Goal: Task Accomplishment & Management: Manage account settings

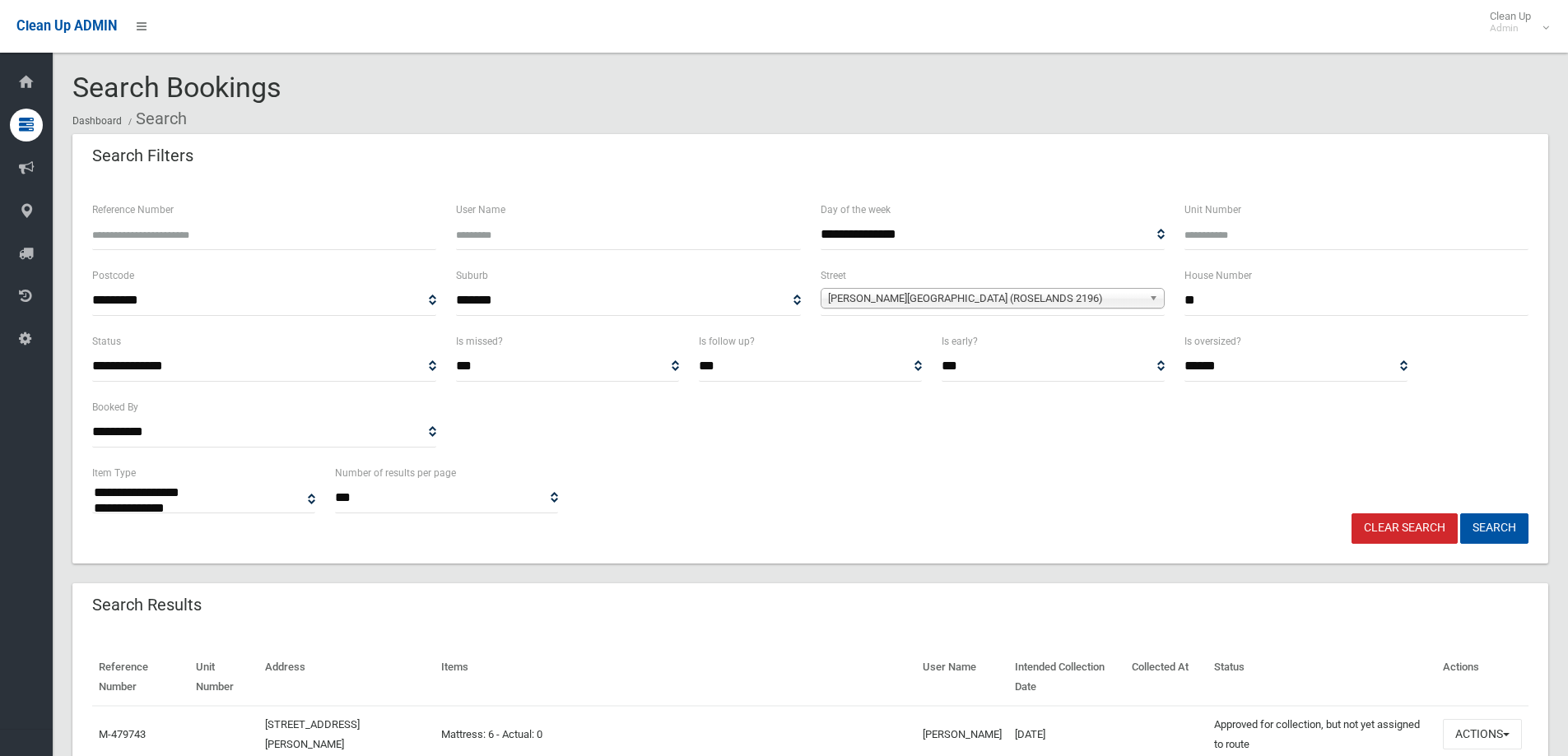
select select
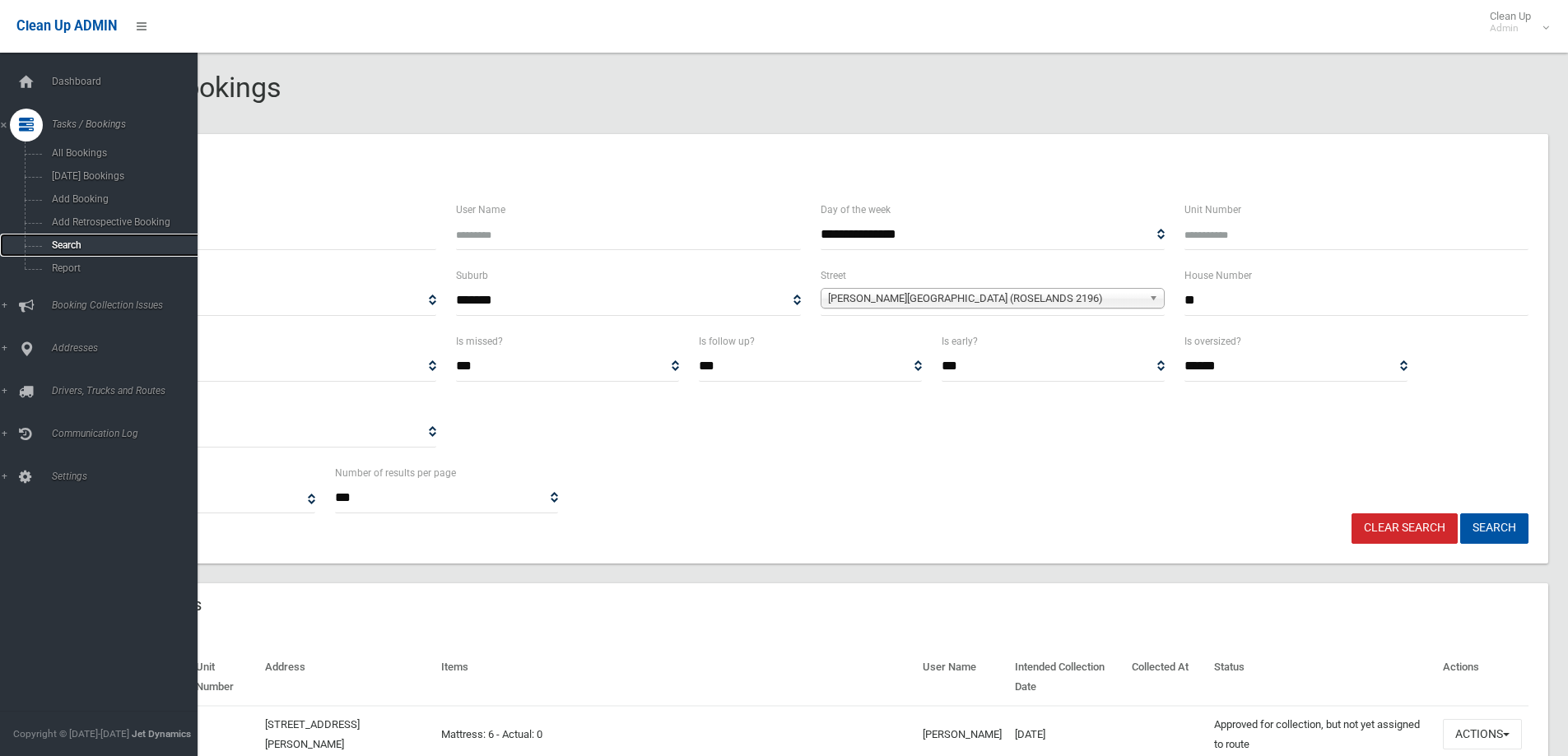
click at [56, 241] on span "Search" at bounding box center [121, 245] width 149 height 12
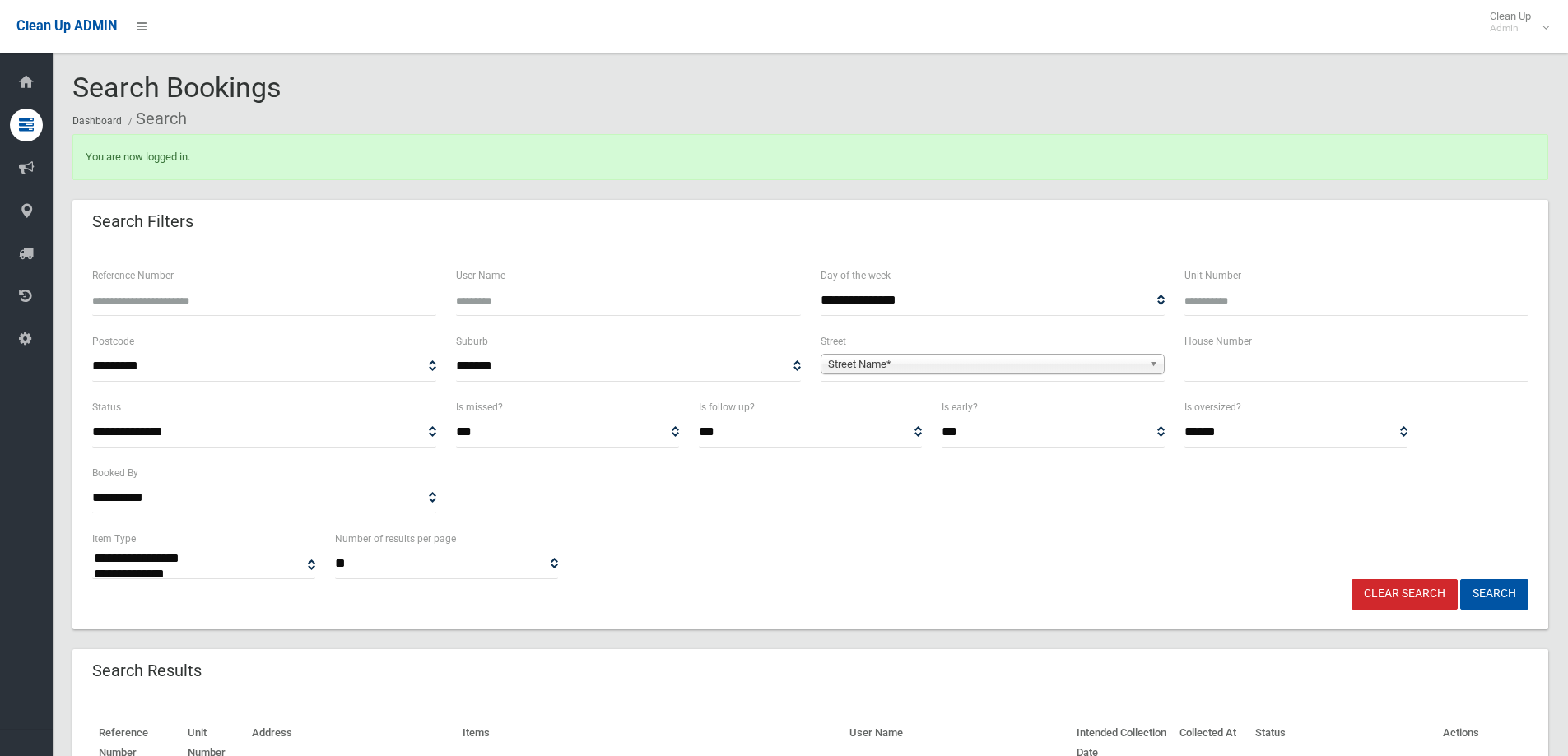
select select
click at [1209, 366] on input "text" at bounding box center [1356, 366] width 344 height 30
type input "*"
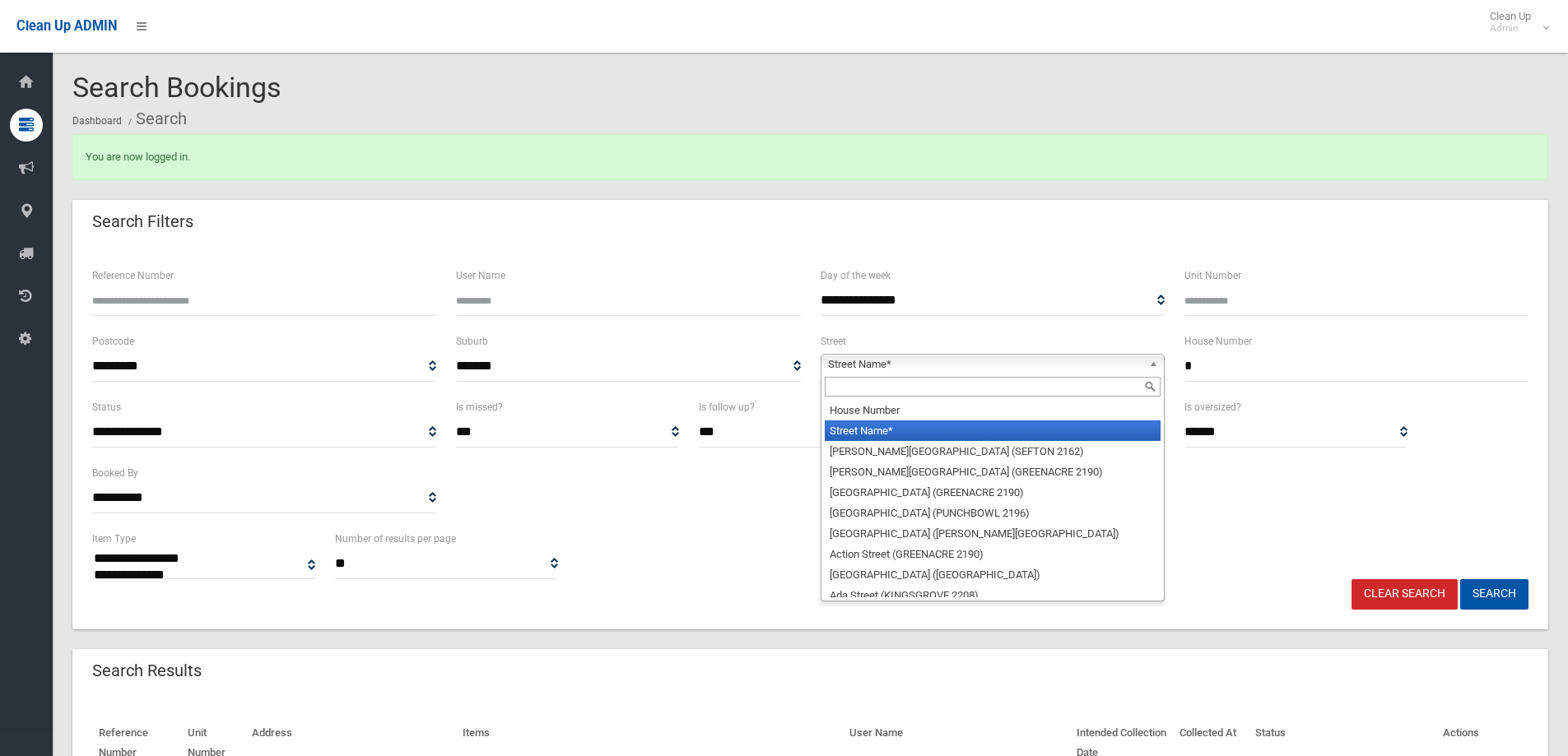
click at [880, 362] on span "Street Name*" at bounding box center [984, 365] width 314 height 20
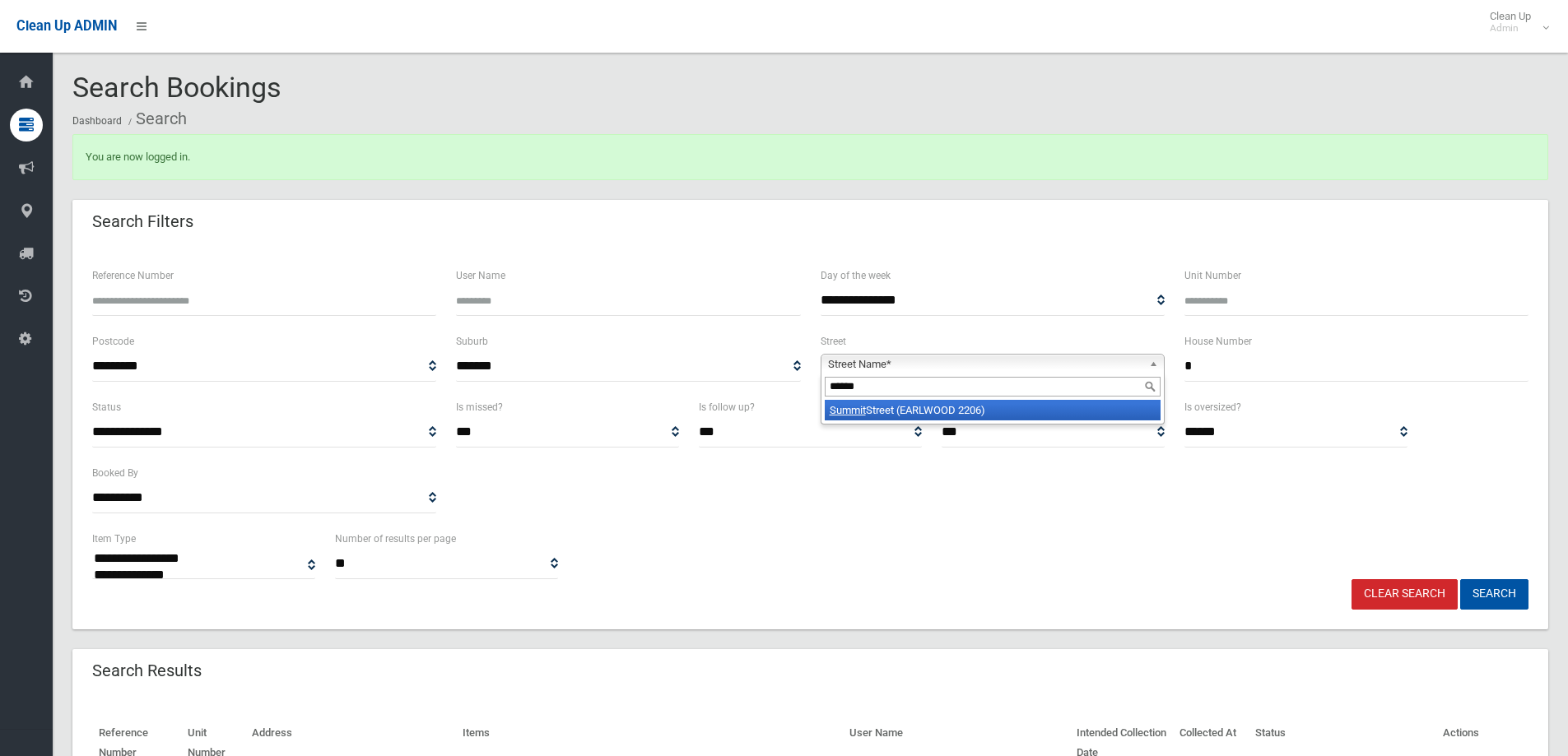
type input "******"
click at [898, 414] on li "Summit Street (EARLWOOD 2206)" at bounding box center [992, 409] width 335 height 20
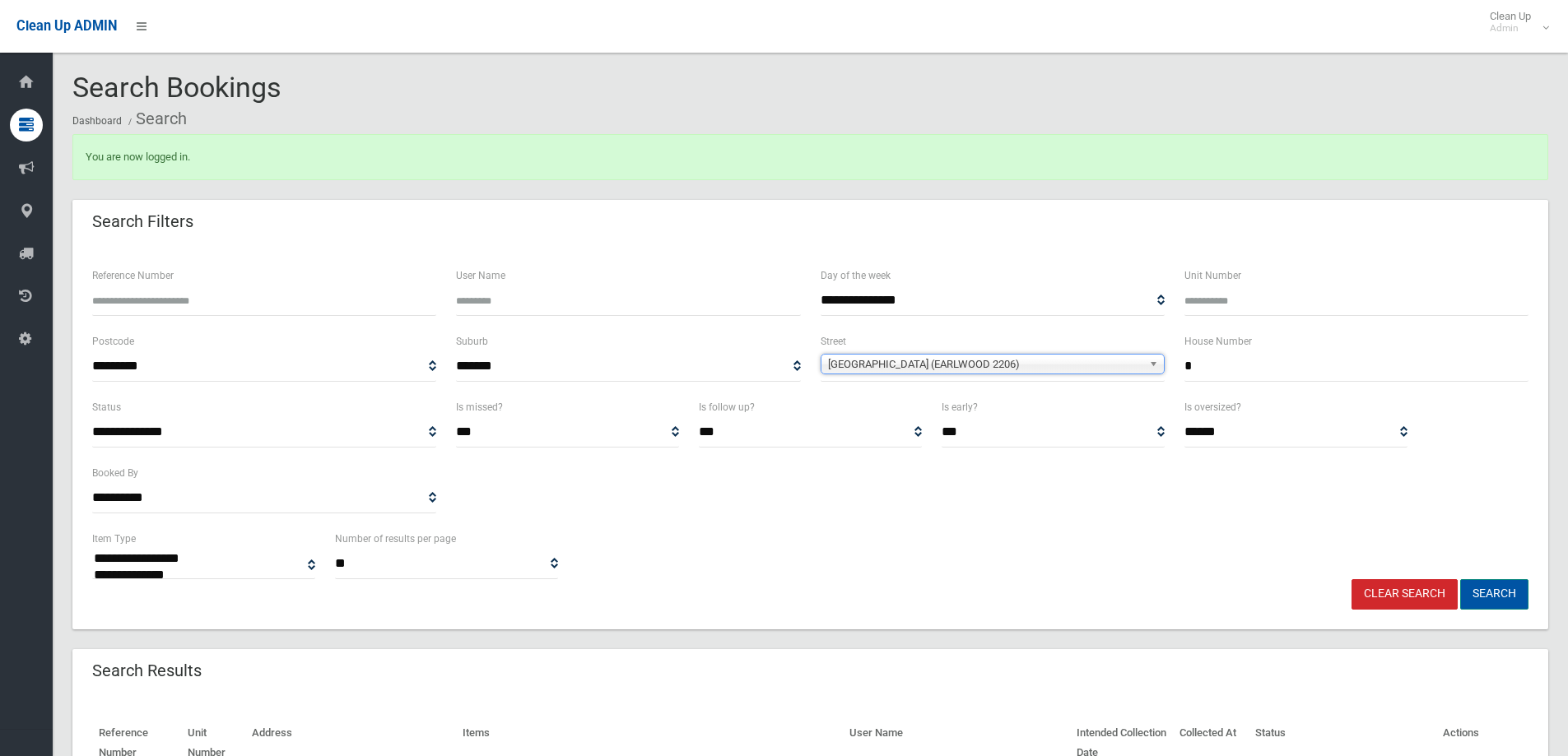
click at [1485, 596] on button "Search" at bounding box center [1494, 594] width 69 height 30
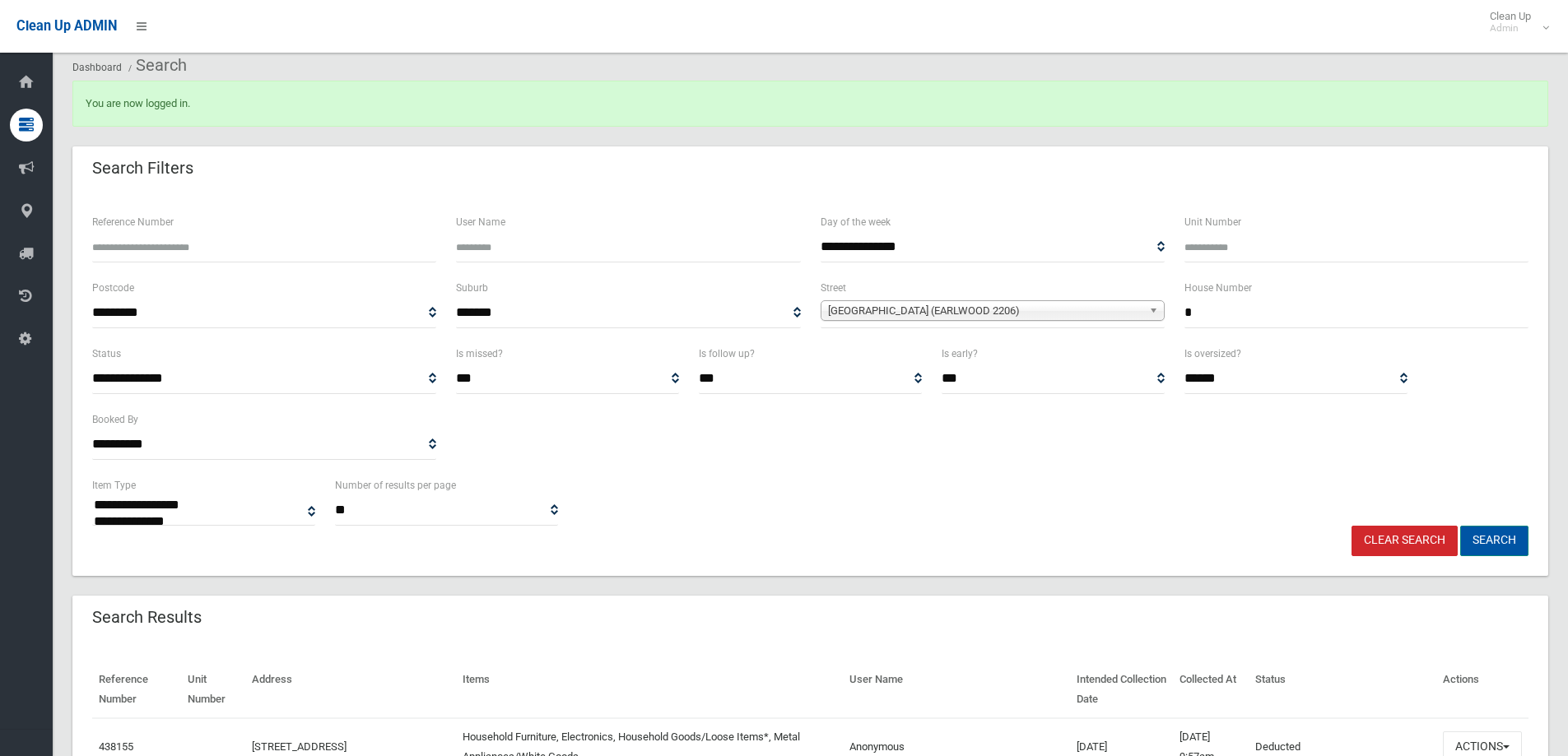
scroll to position [82, 0]
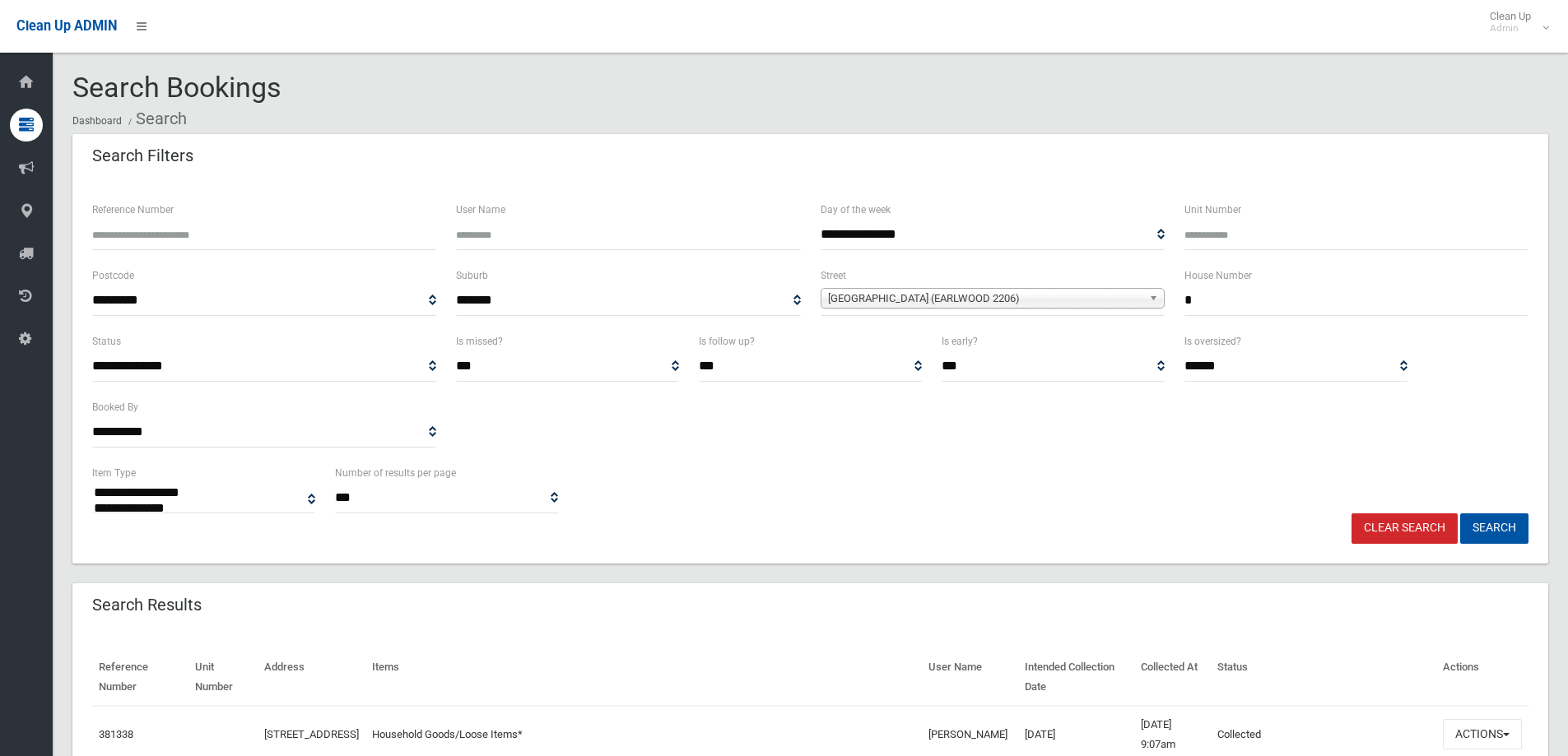
select select
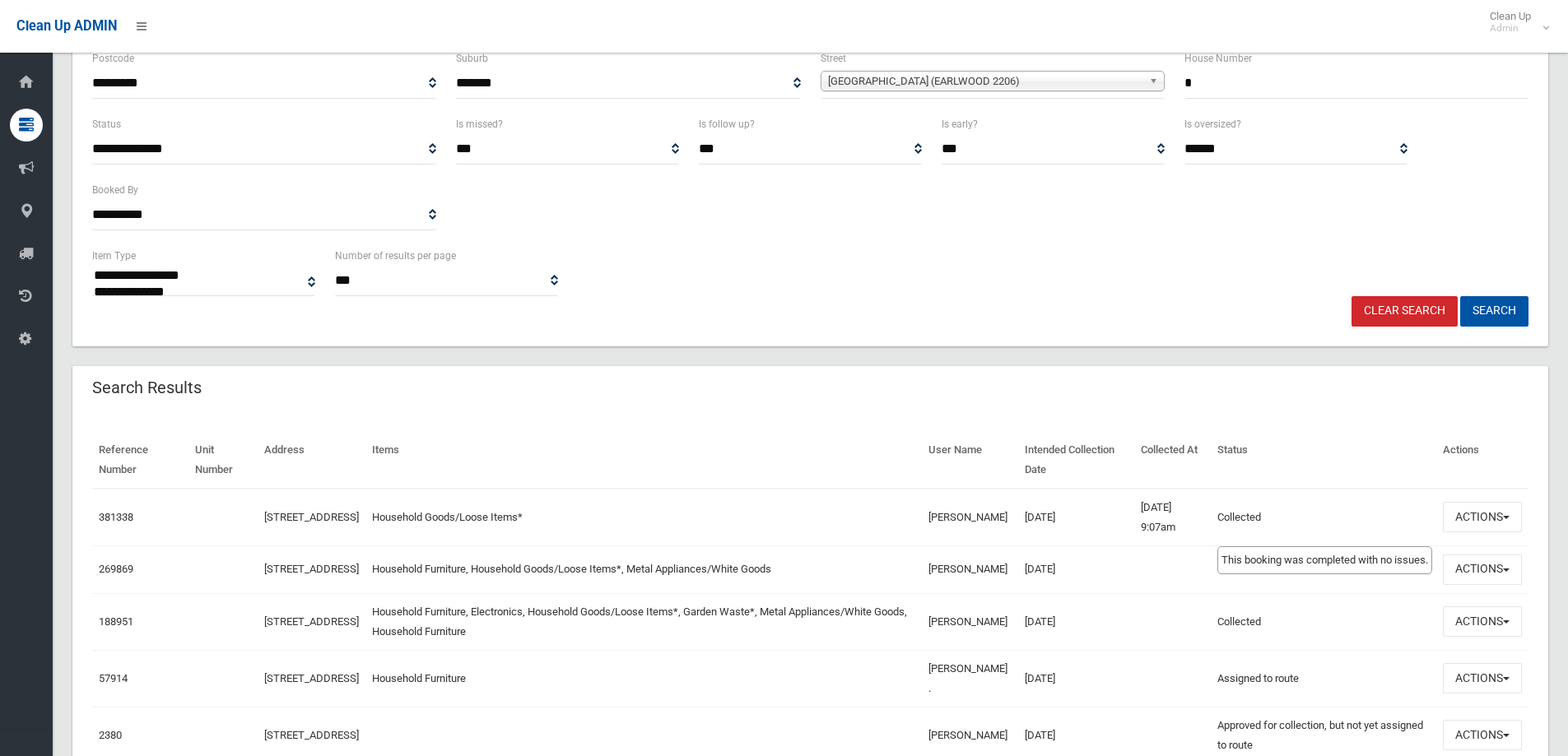
scroll to position [246, 0]
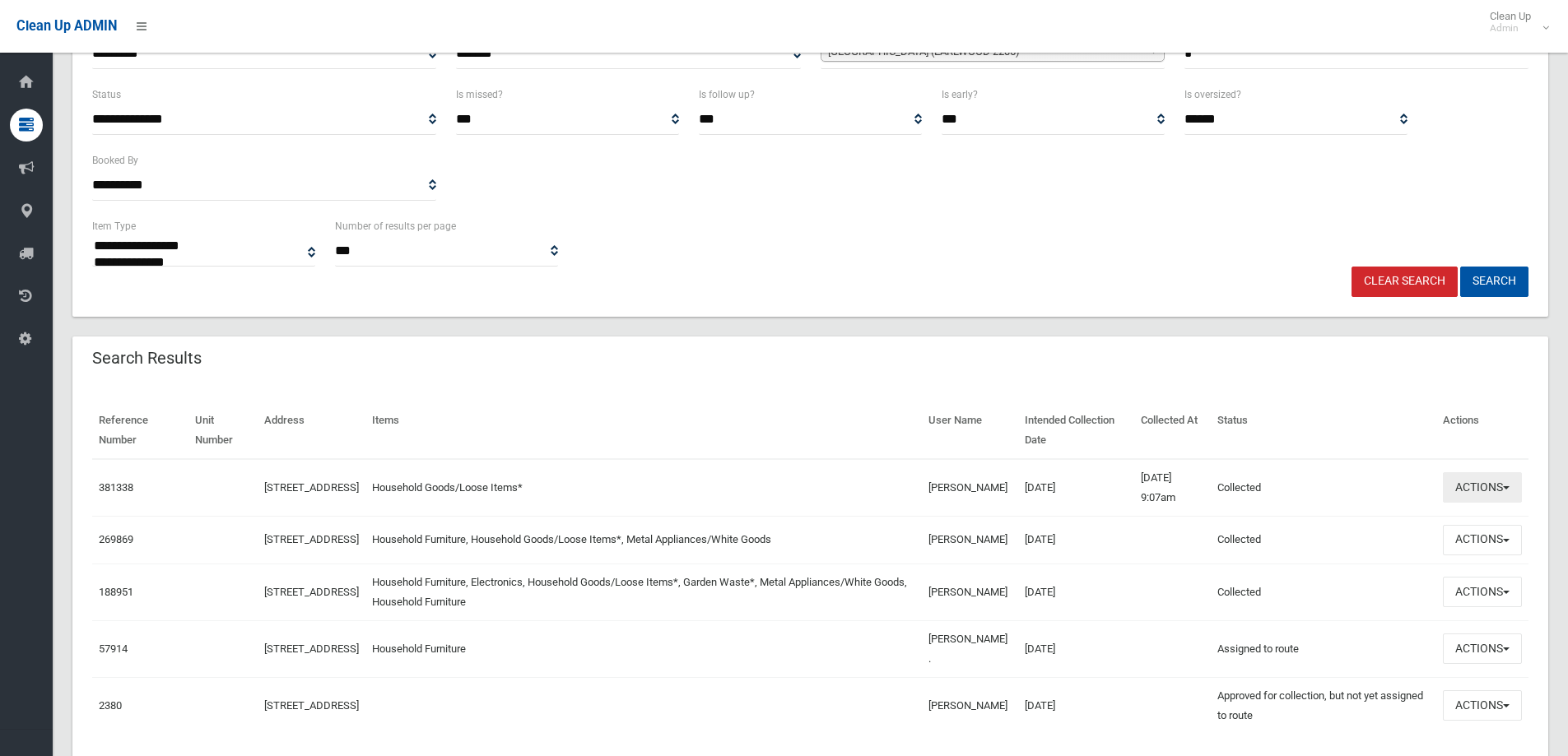
click at [1484, 488] on button "Actions" at bounding box center [1482, 487] width 79 height 30
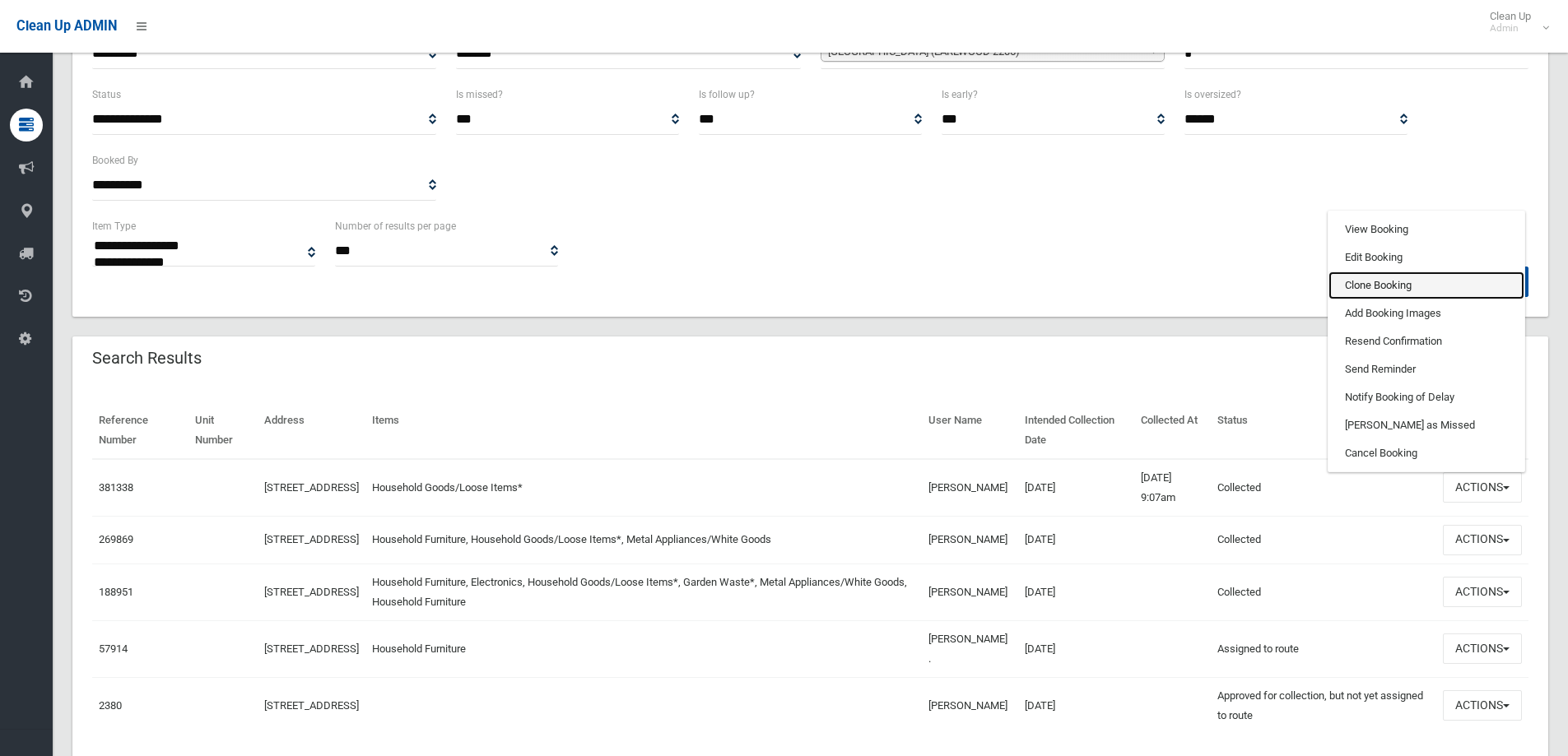
click at [1369, 285] on link "Clone Booking" at bounding box center [1427, 285] width 196 height 28
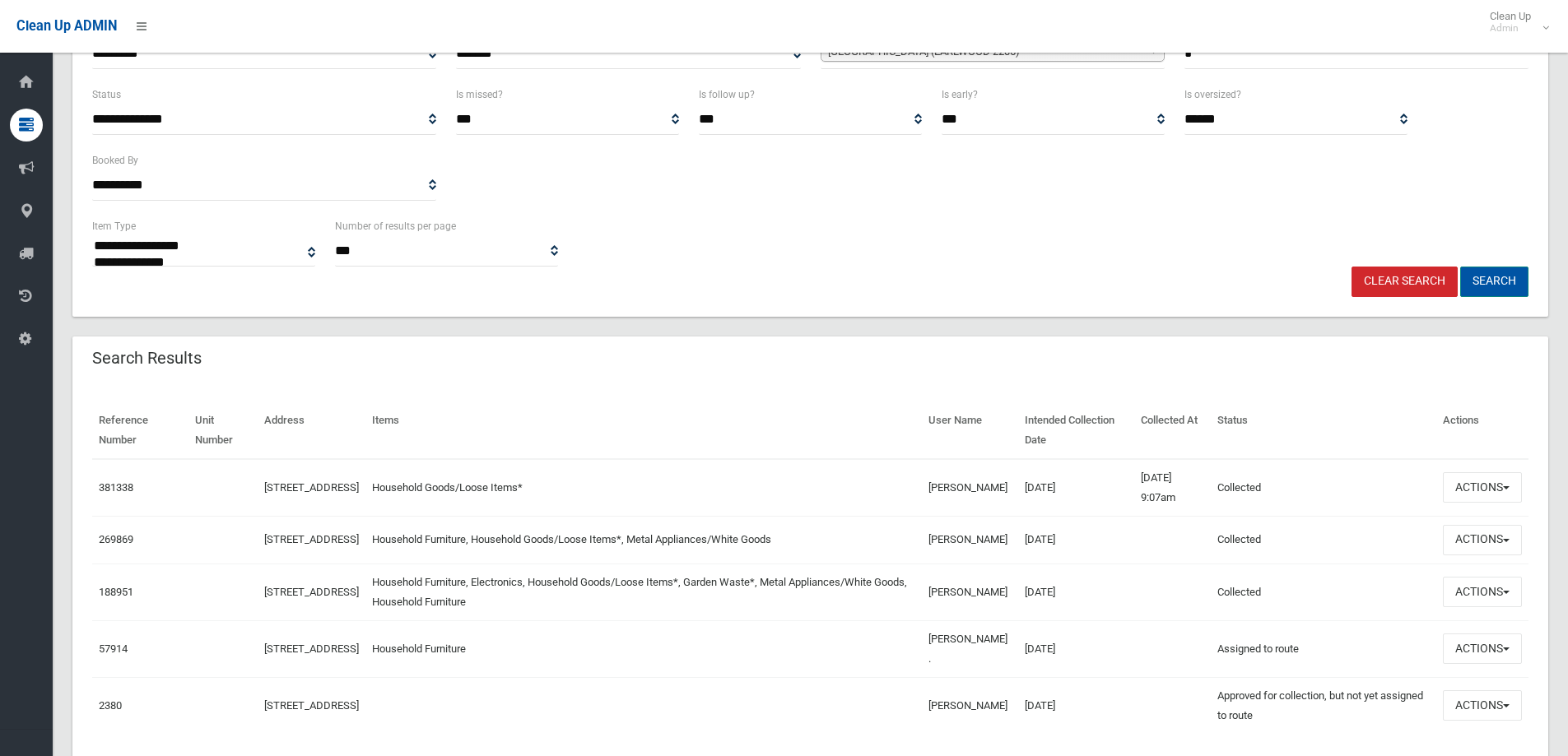
click at [1493, 277] on button "Search" at bounding box center [1494, 282] width 69 height 30
click at [1495, 279] on button "Search" at bounding box center [1494, 282] width 69 height 30
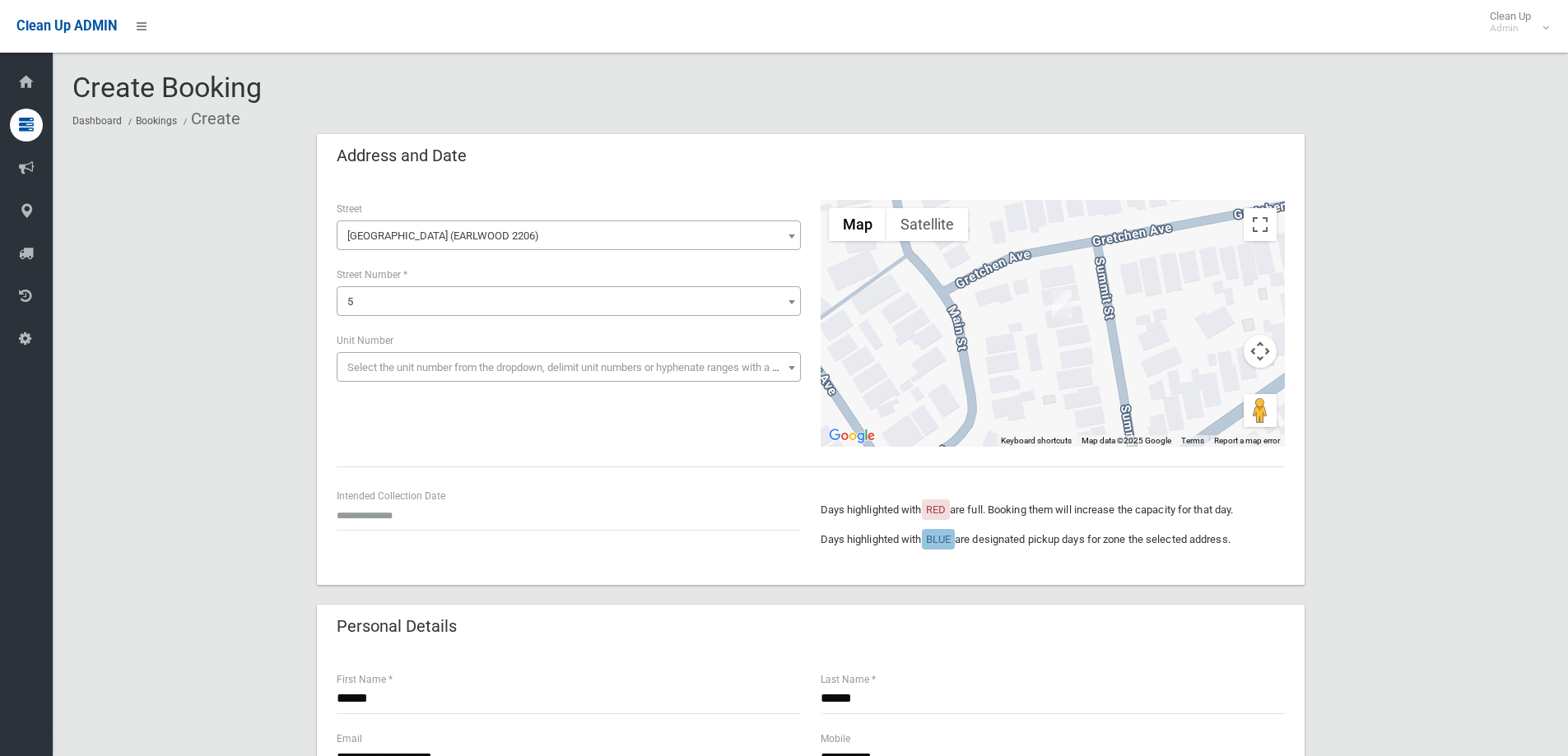
click at [377, 498] on div "Intended Collection Date" at bounding box center [569, 508] width 465 height 44
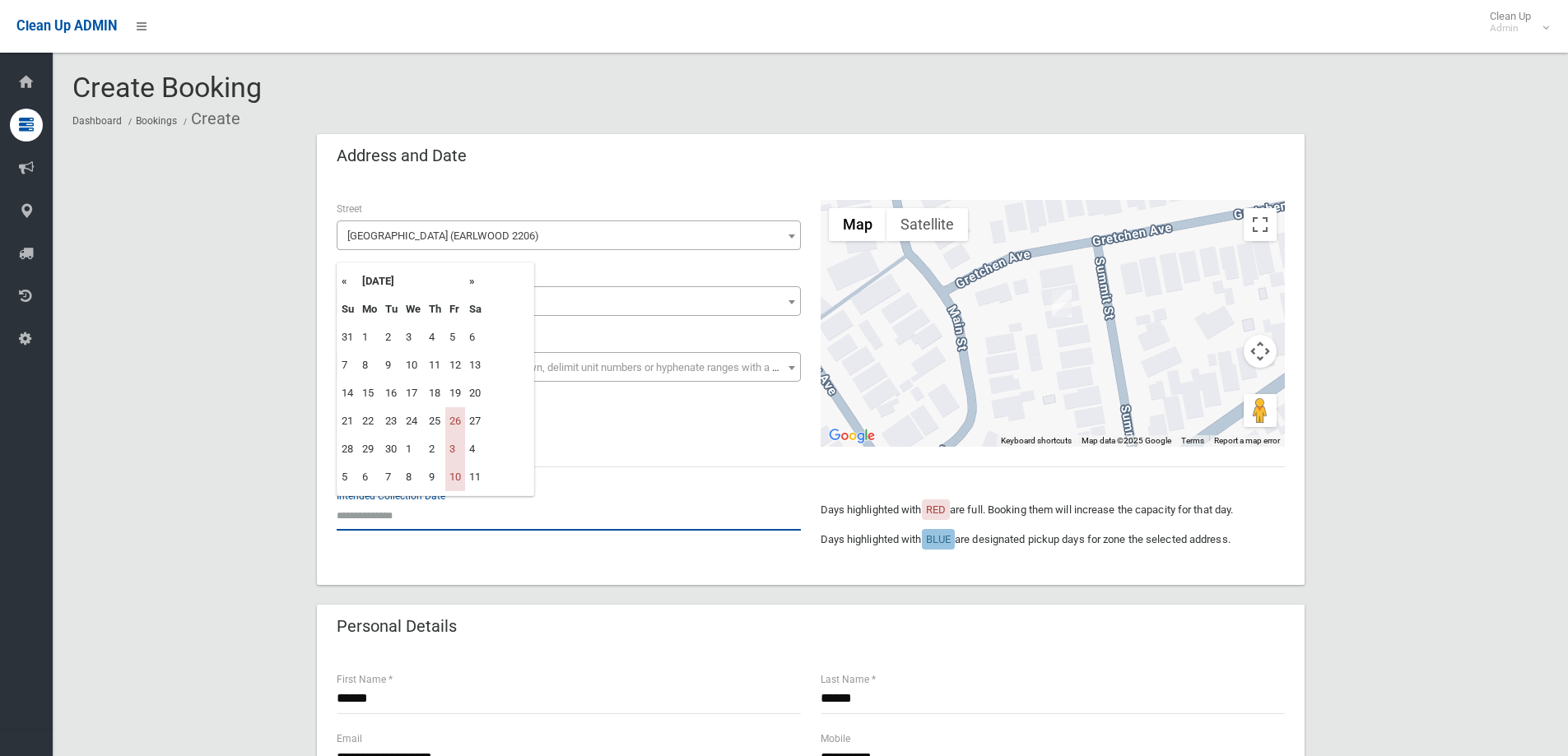
click at [376, 517] on input "text" at bounding box center [569, 515] width 465 height 30
click at [474, 282] on th "»" at bounding box center [475, 281] width 20 height 28
click at [455, 397] on td "17" at bounding box center [455, 392] width 20 height 28
type input "**********"
click at [410, 509] on input "**********" at bounding box center [569, 515] width 465 height 30
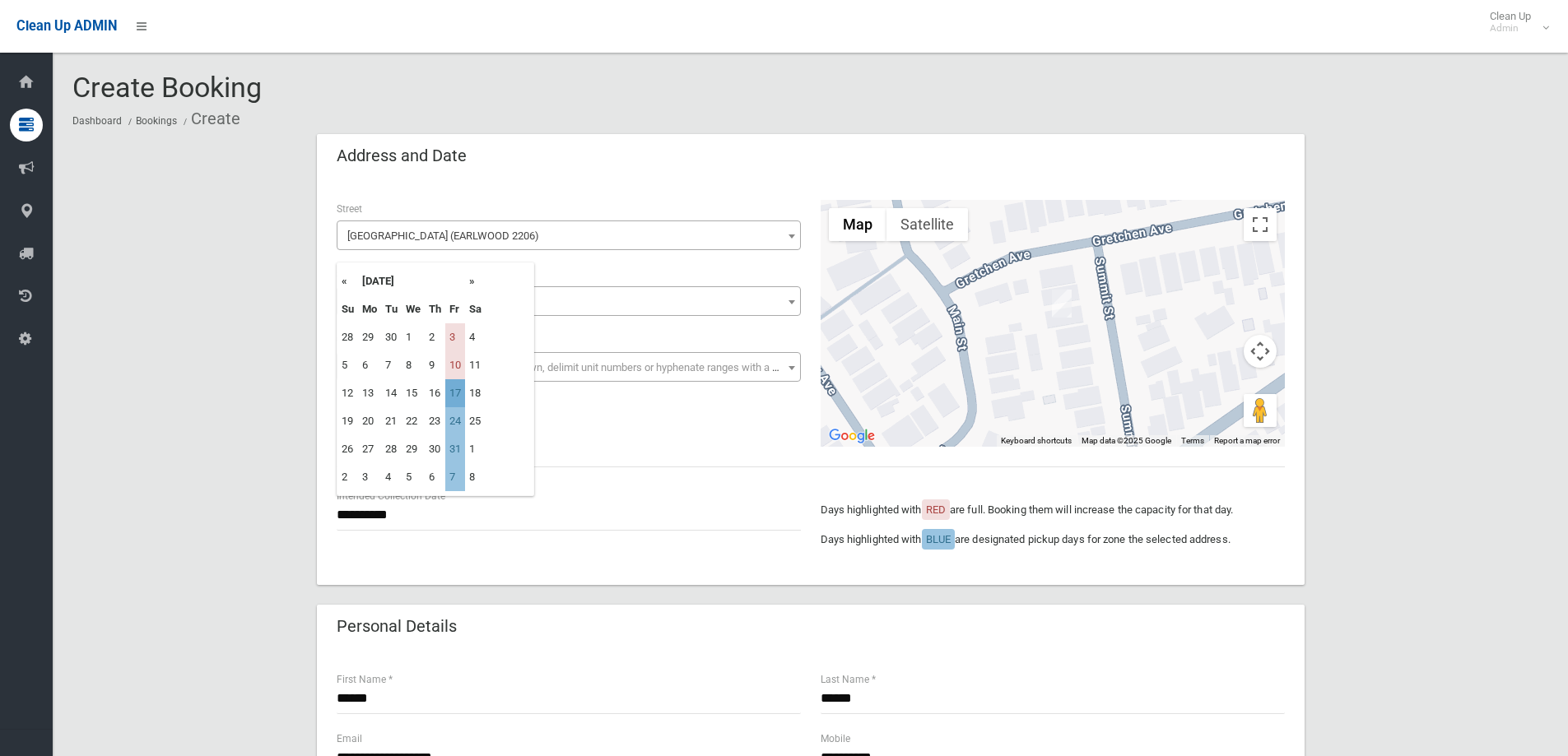
click at [455, 389] on td "17" at bounding box center [455, 392] width 20 height 28
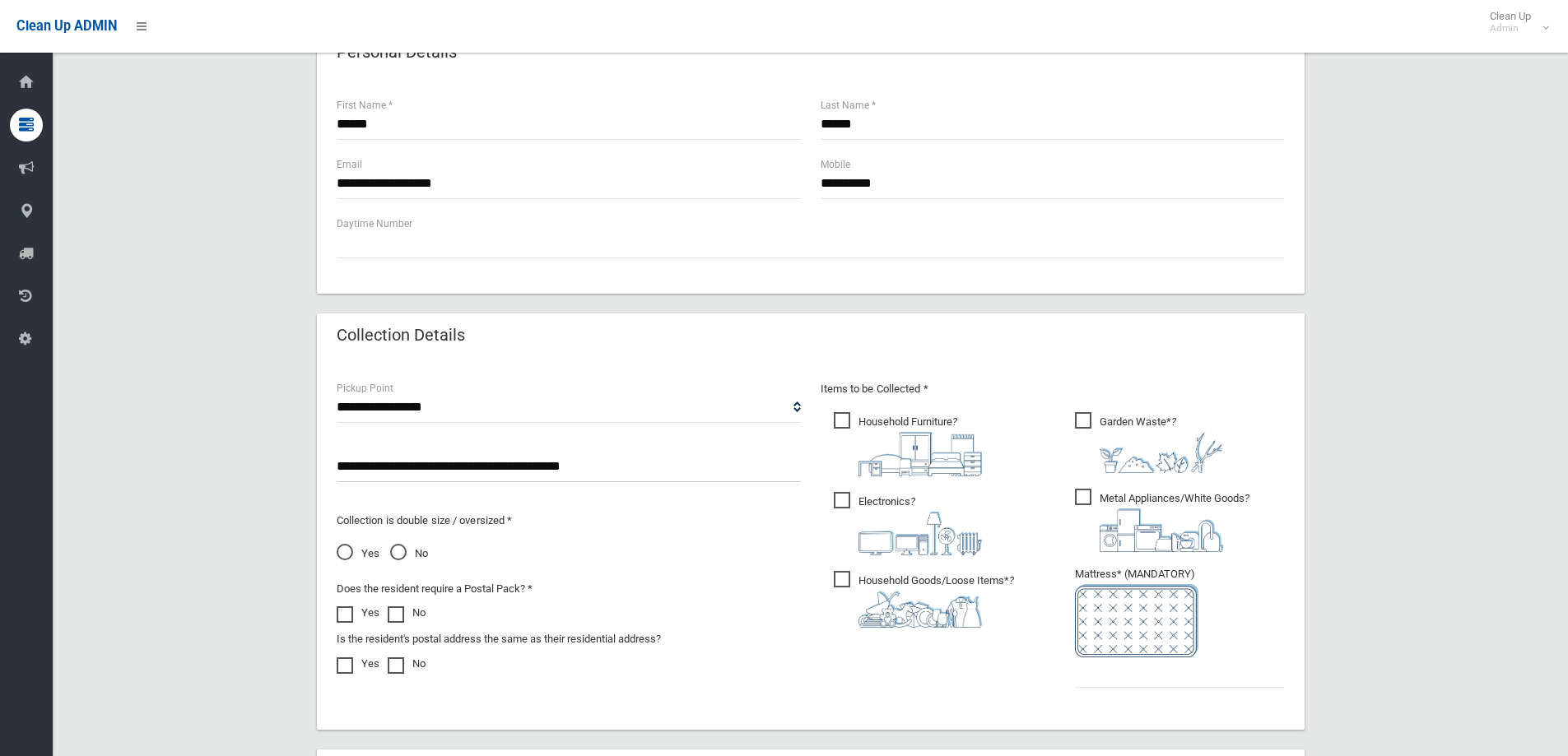
scroll to position [575, 0]
drag, startPoint x: 346, startPoint y: 551, endPoint x: 344, endPoint y: 532, distance: 19.1
click at [346, 550] on span "Yes" at bounding box center [358, 551] width 43 height 20
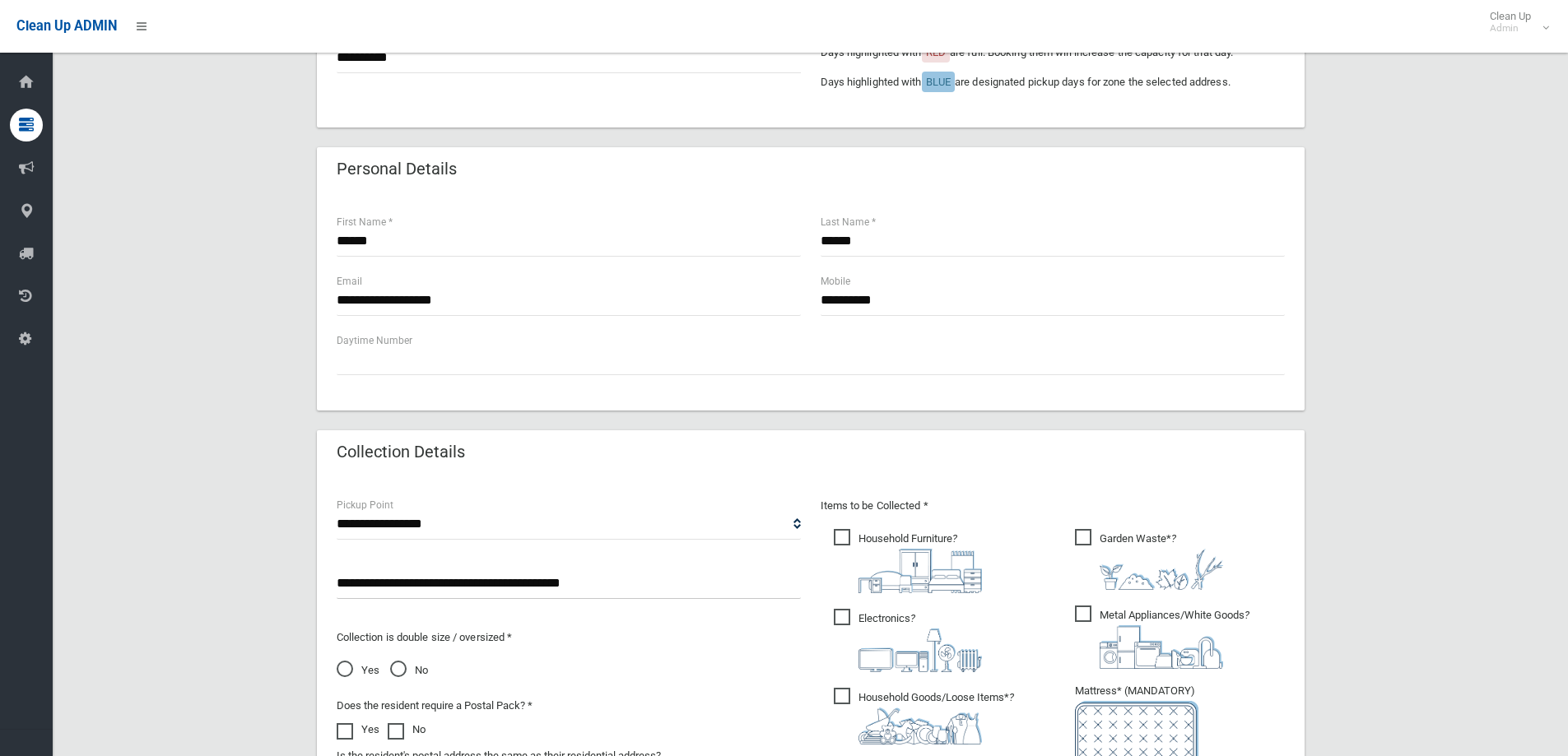
scroll to position [82, 0]
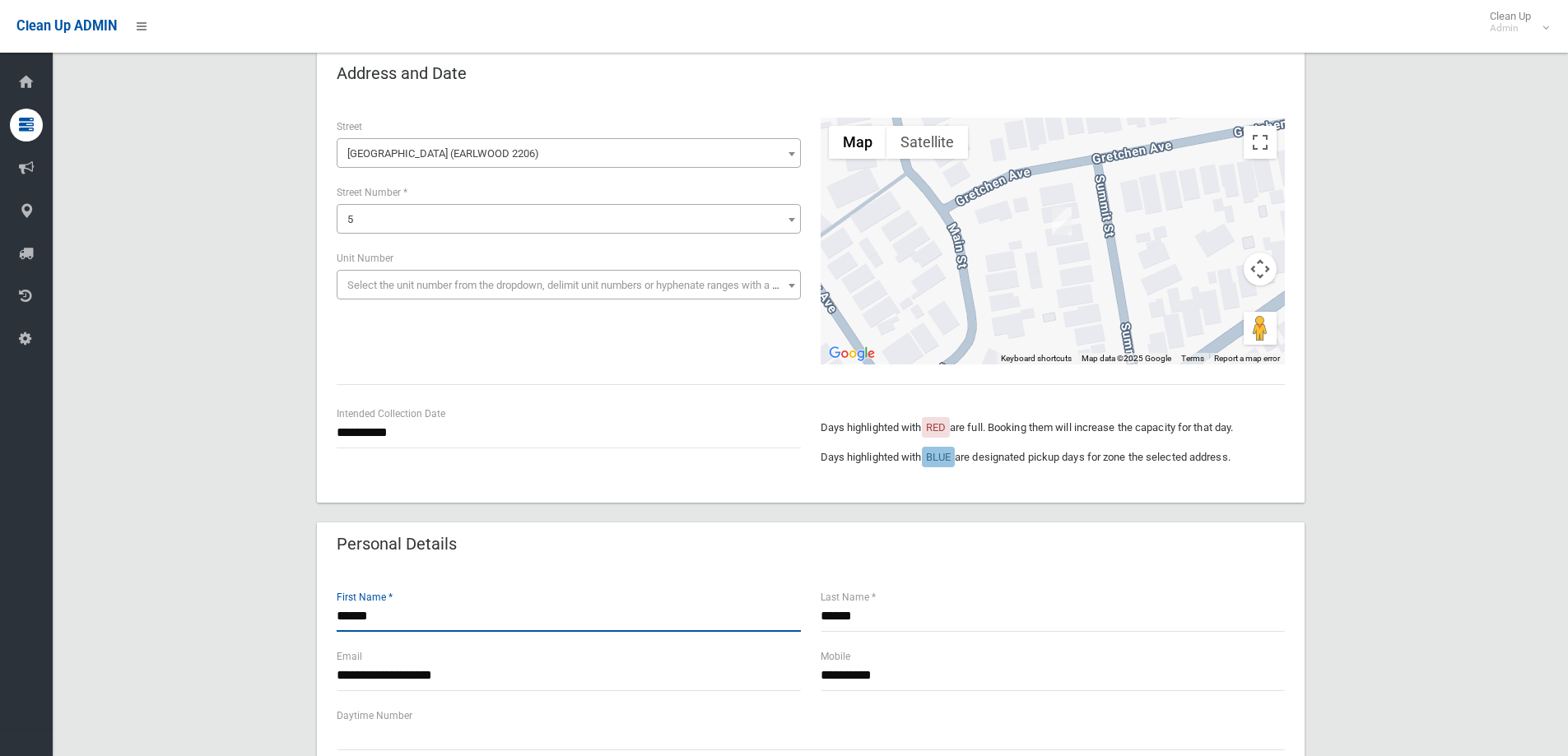
click at [389, 614] on input "******" at bounding box center [569, 616] width 465 height 30
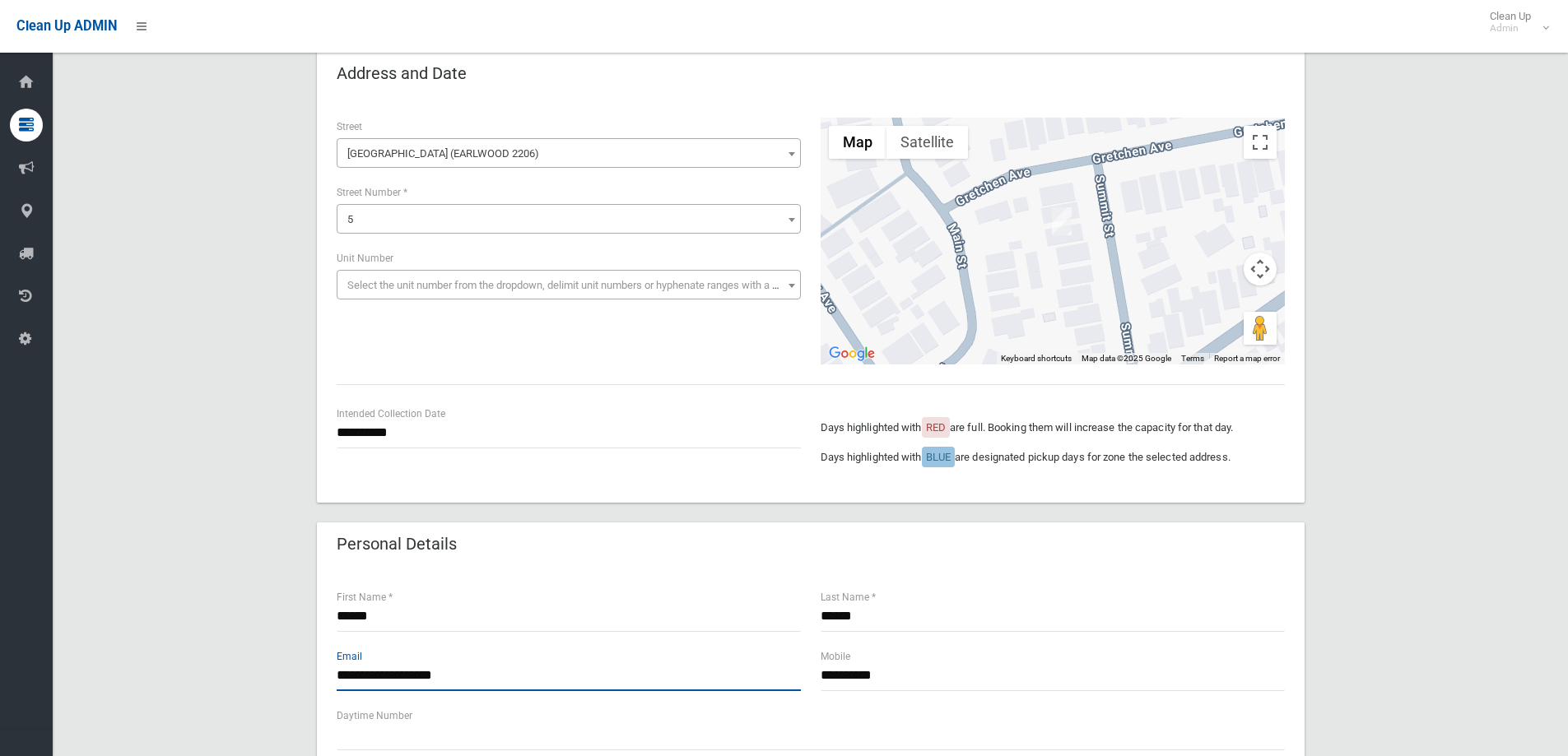
click at [475, 680] on input "**********" at bounding box center [569, 676] width 465 height 30
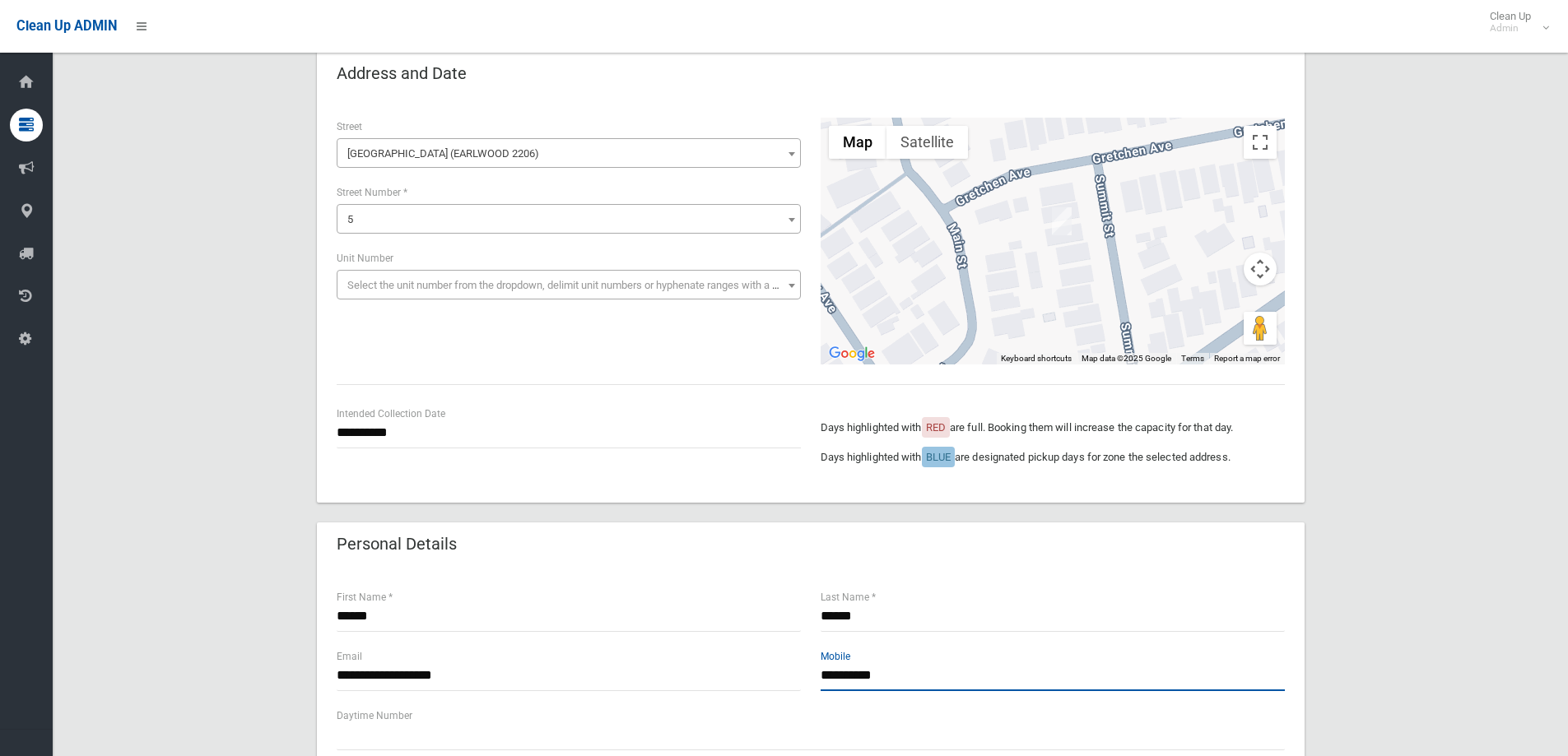
click at [907, 676] on input "**********" at bounding box center [1053, 676] width 465 height 30
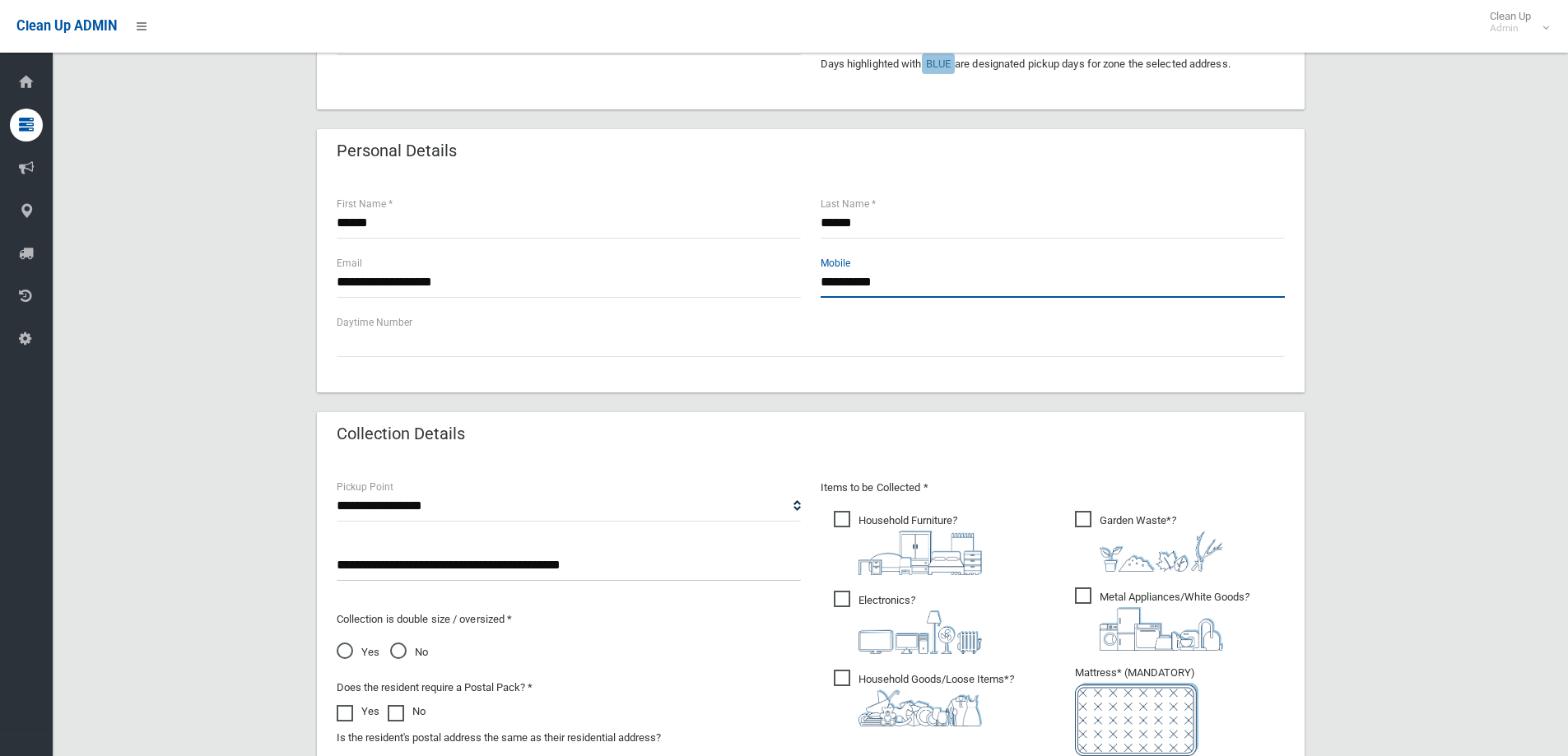
scroll to position [575, 0]
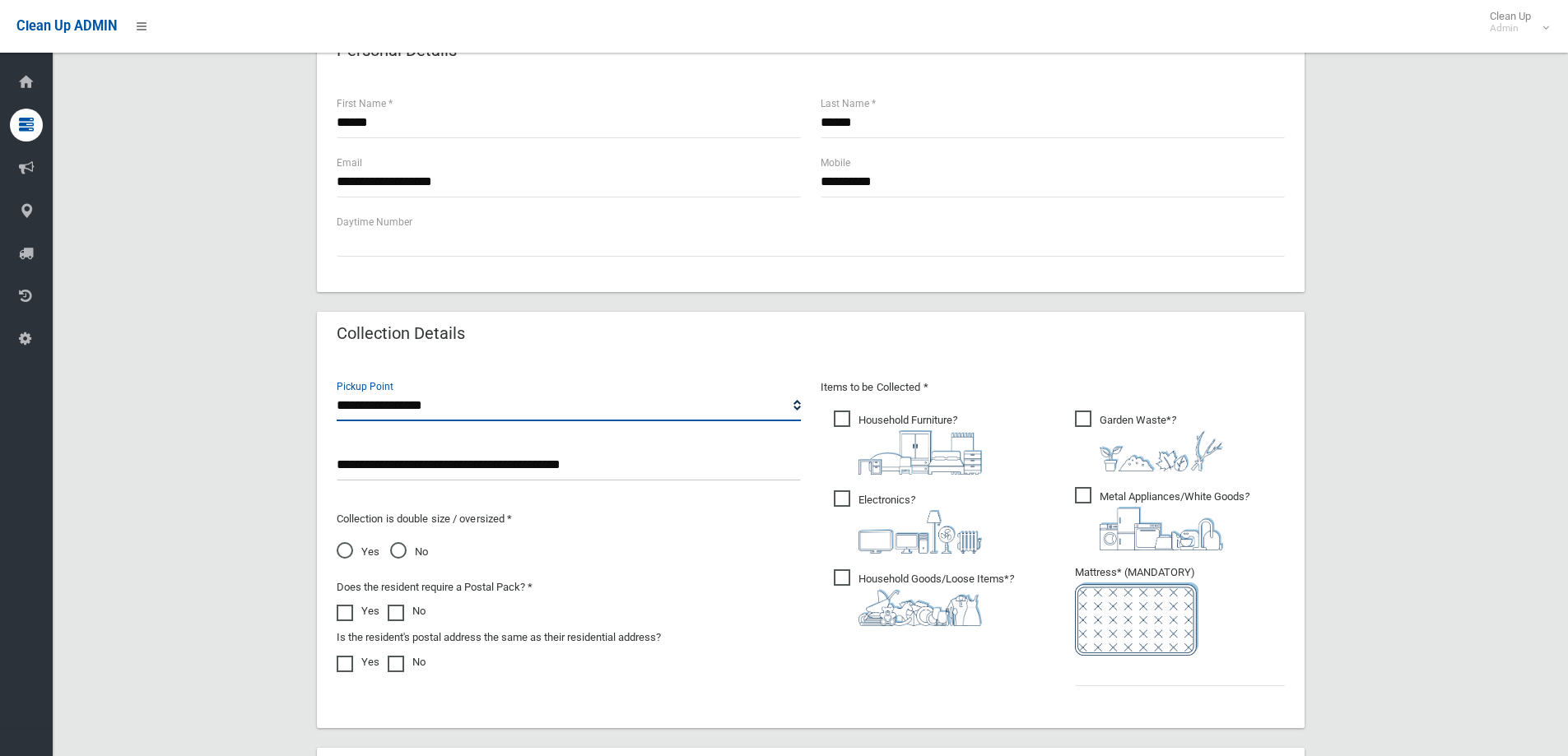
click at [425, 405] on select "**********" at bounding box center [569, 406] width 465 height 30
select select "*"
click at [336, 390] on select "**********" at bounding box center [569, 406] width 465 height 30
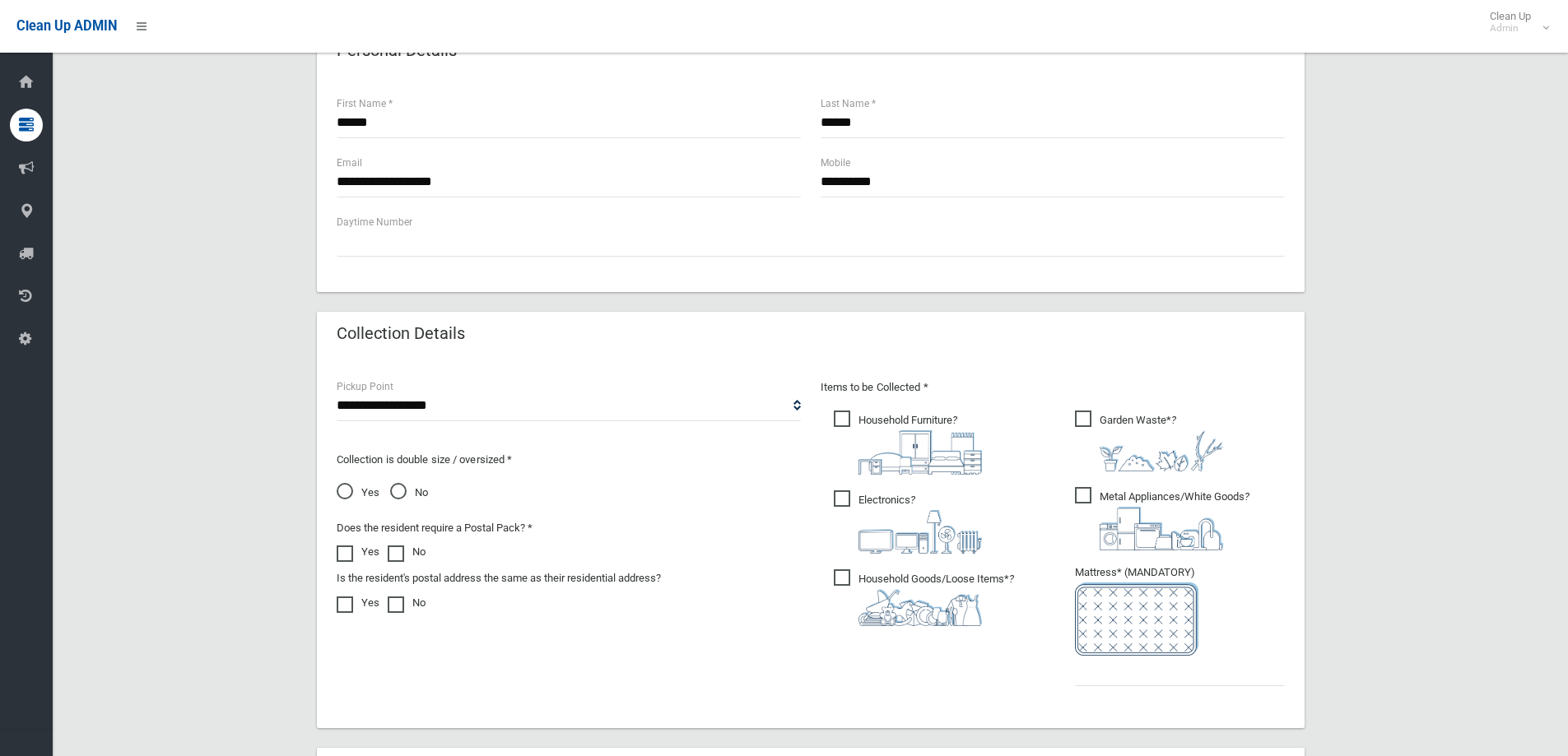
click at [842, 418] on span "Household Furniture ?" at bounding box center [908, 442] width 148 height 64
click at [842, 504] on span "Electronics ?" at bounding box center [908, 521] width 148 height 63
click at [1083, 414] on span "Garden Waste* ?" at bounding box center [1149, 440] width 148 height 60
click at [1080, 497] on span "Metal Appliances/White Goods ?" at bounding box center [1162, 518] width 174 height 63
click at [1105, 679] on input "text" at bounding box center [1180, 671] width 210 height 30
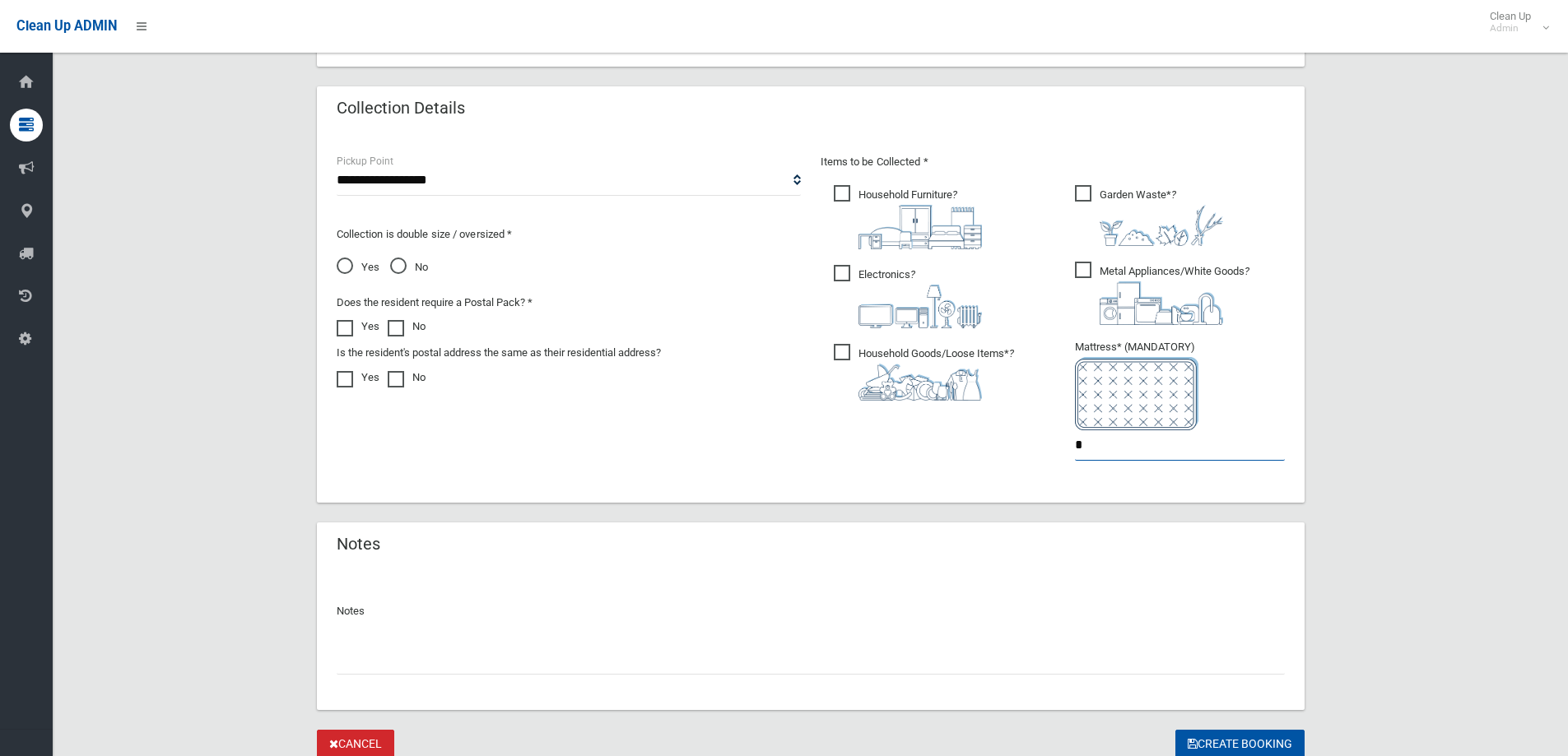
scroll to position [864, 0]
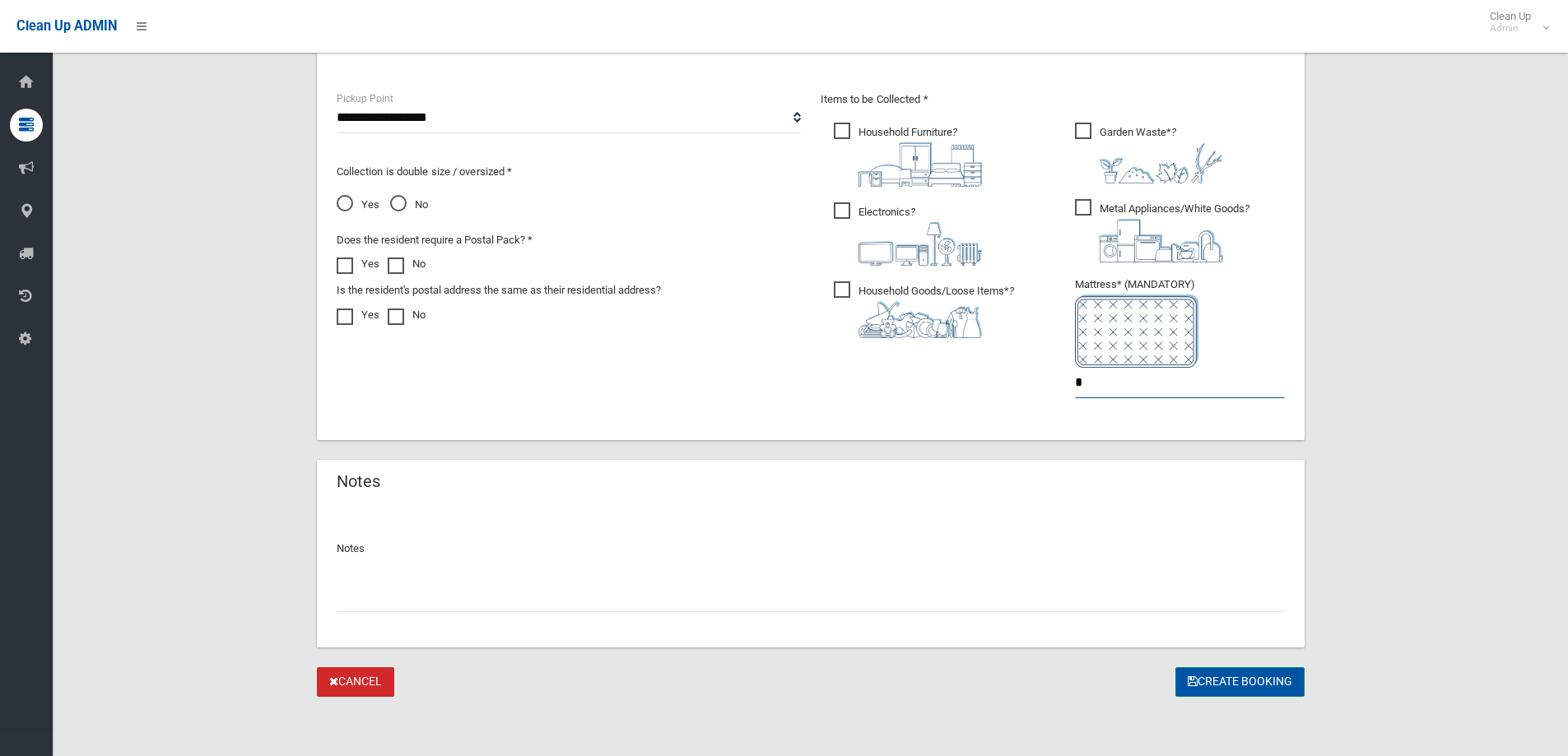
type input "*"
click at [1227, 683] on button "Create Booking" at bounding box center [1240, 682] width 129 height 30
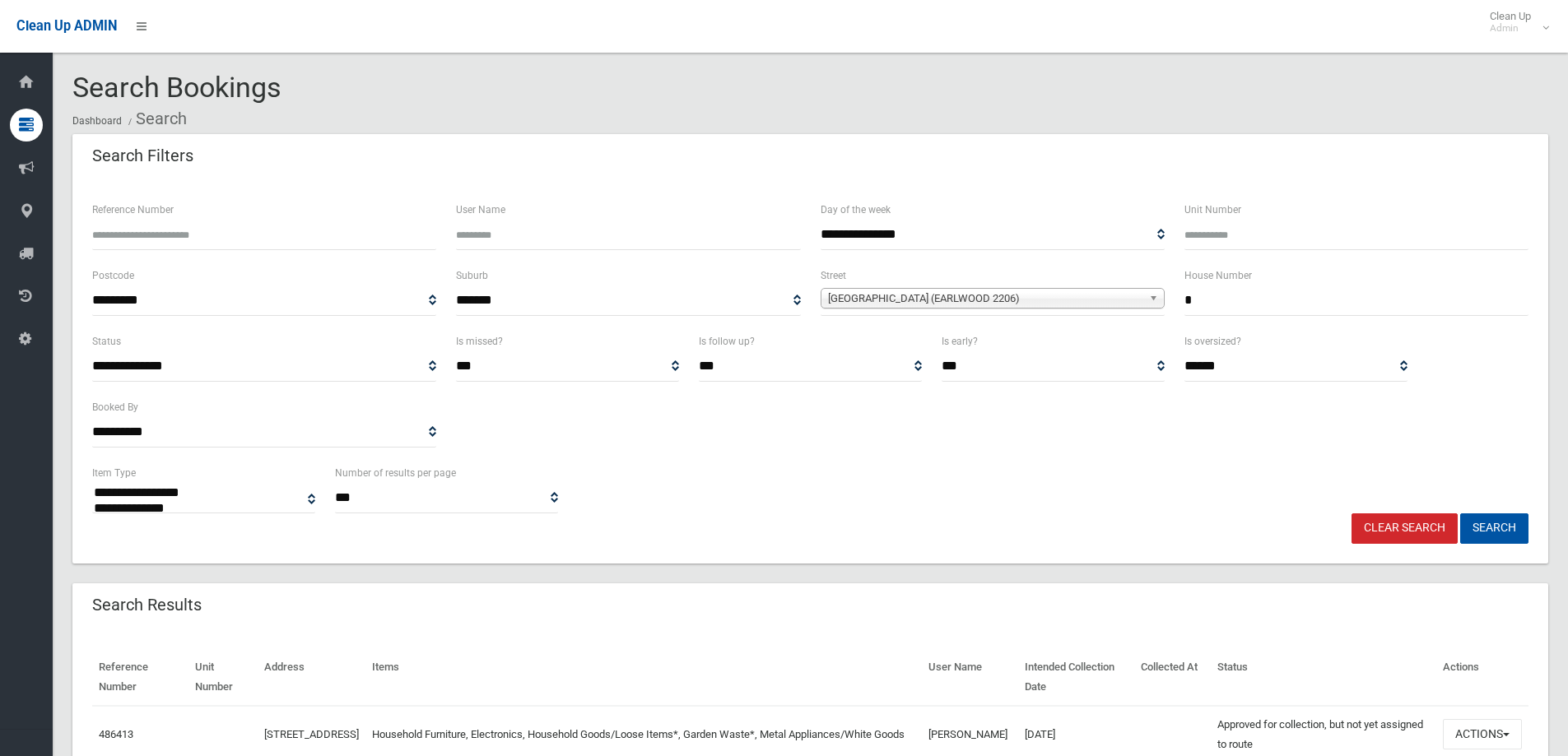
select select
click at [701, 257] on div "User Name" at bounding box center [627, 233] width 364 height 66
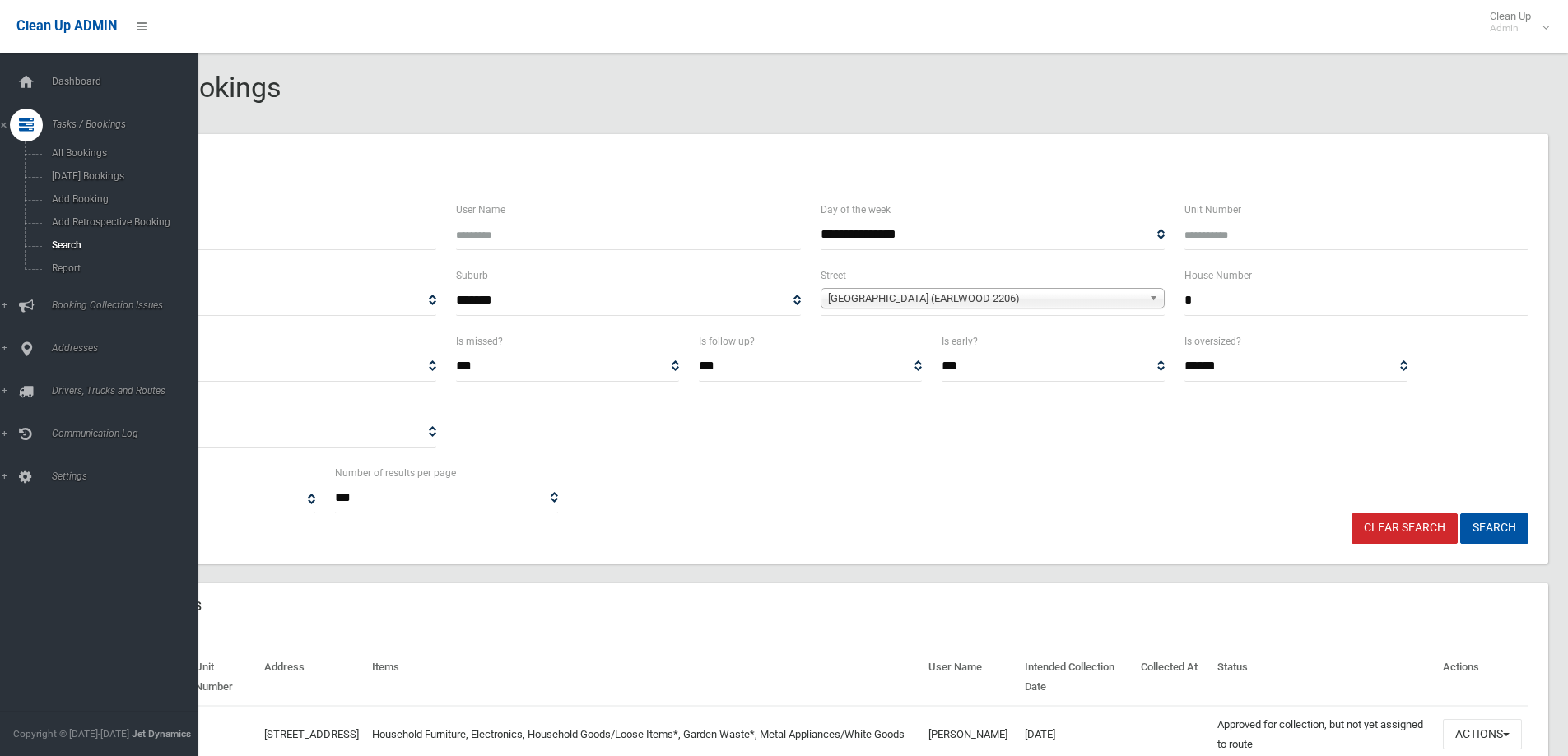
click at [20, 125] on icon at bounding box center [26, 125] width 15 height 33
click at [105, 122] on span "Tasks / Bookings" at bounding box center [128, 124] width 163 height 12
click at [53, 241] on span "Search" at bounding box center [121, 245] width 149 height 12
click at [66, 244] on span "Search" at bounding box center [121, 245] width 149 height 12
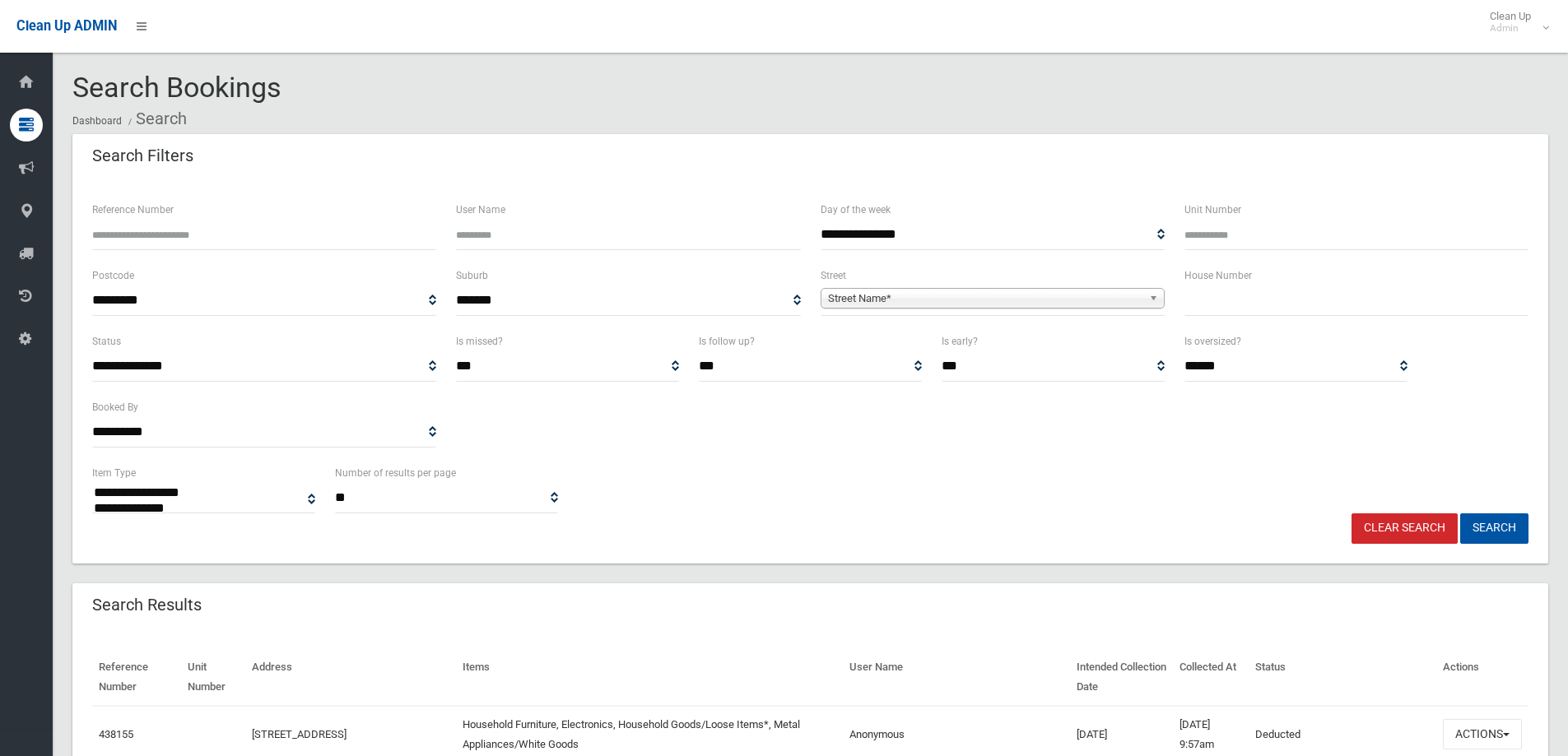
select select
click at [1224, 297] on input "text" at bounding box center [1356, 301] width 344 height 30
type input "**"
click at [890, 294] on span "Street Name*" at bounding box center [984, 299] width 314 height 20
type input "*******"
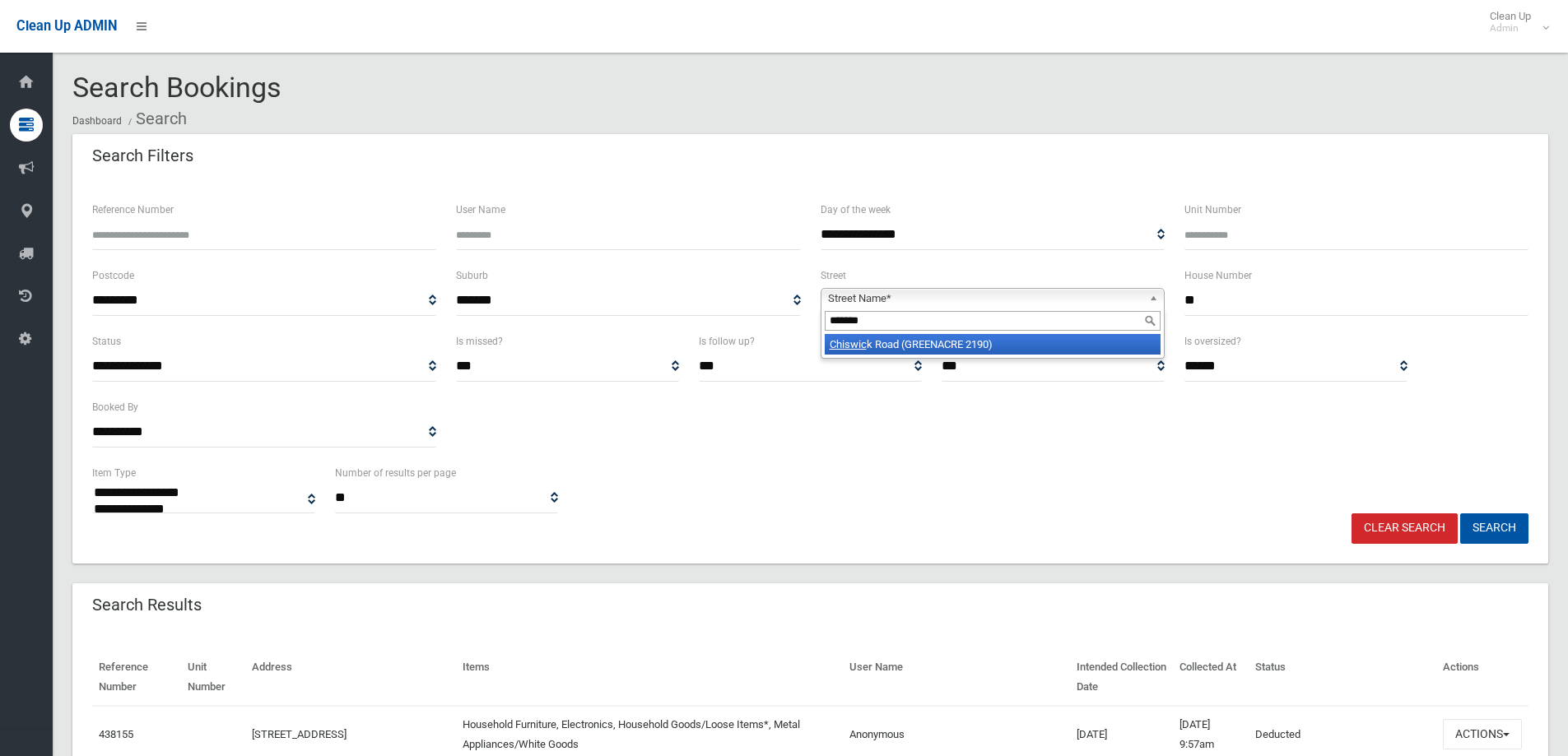
drag, startPoint x: 947, startPoint y: 344, endPoint x: 958, endPoint y: 337, distance: 13.0
click at [948, 344] on li "Chiswic k Road (GREENACRE 2190)" at bounding box center [992, 343] width 335 height 20
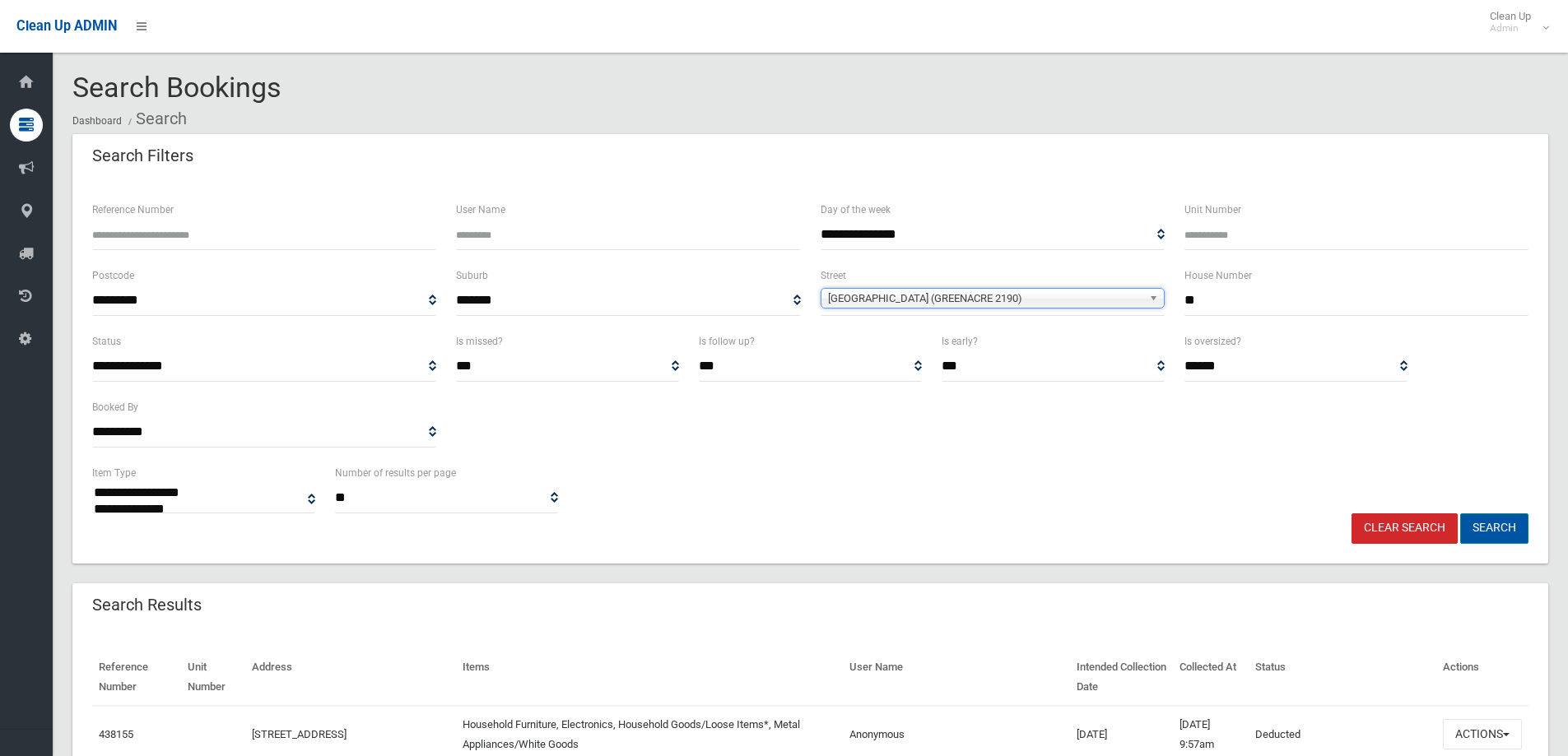
click at [1494, 526] on button "Search" at bounding box center [1494, 528] width 69 height 30
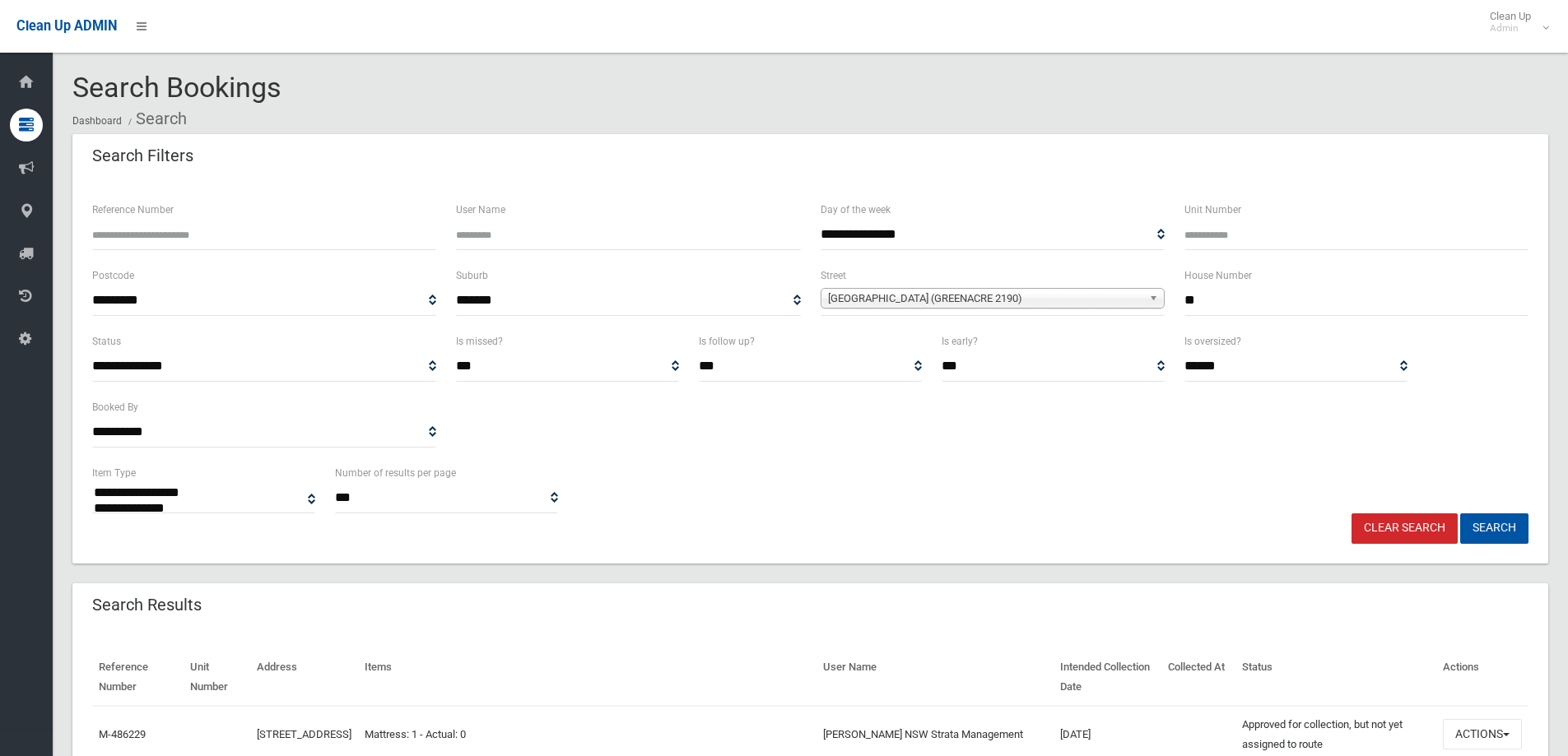
select select
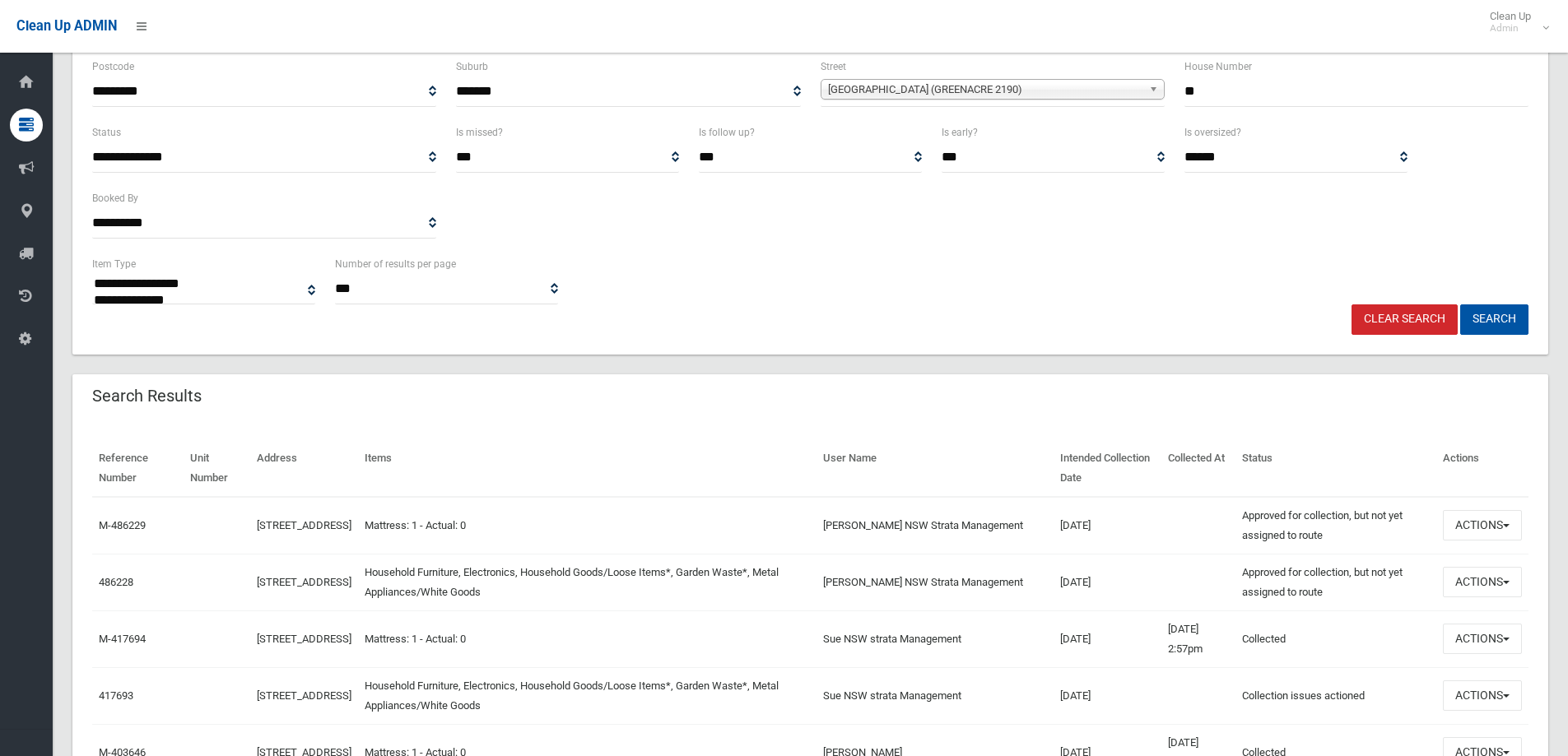
scroll to position [246, 0]
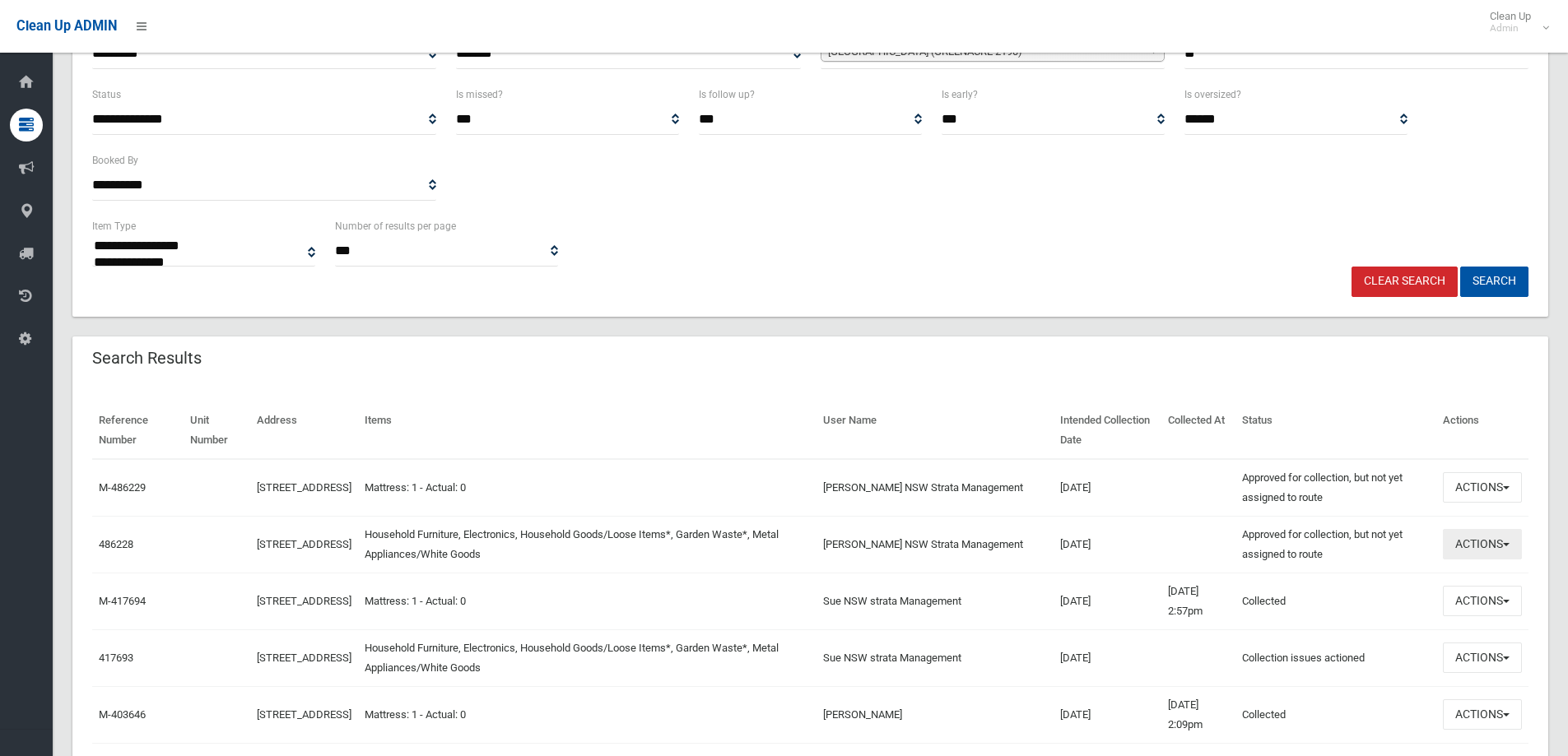
click at [1487, 548] on button "Actions" at bounding box center [1482, 544] width 79 height 30
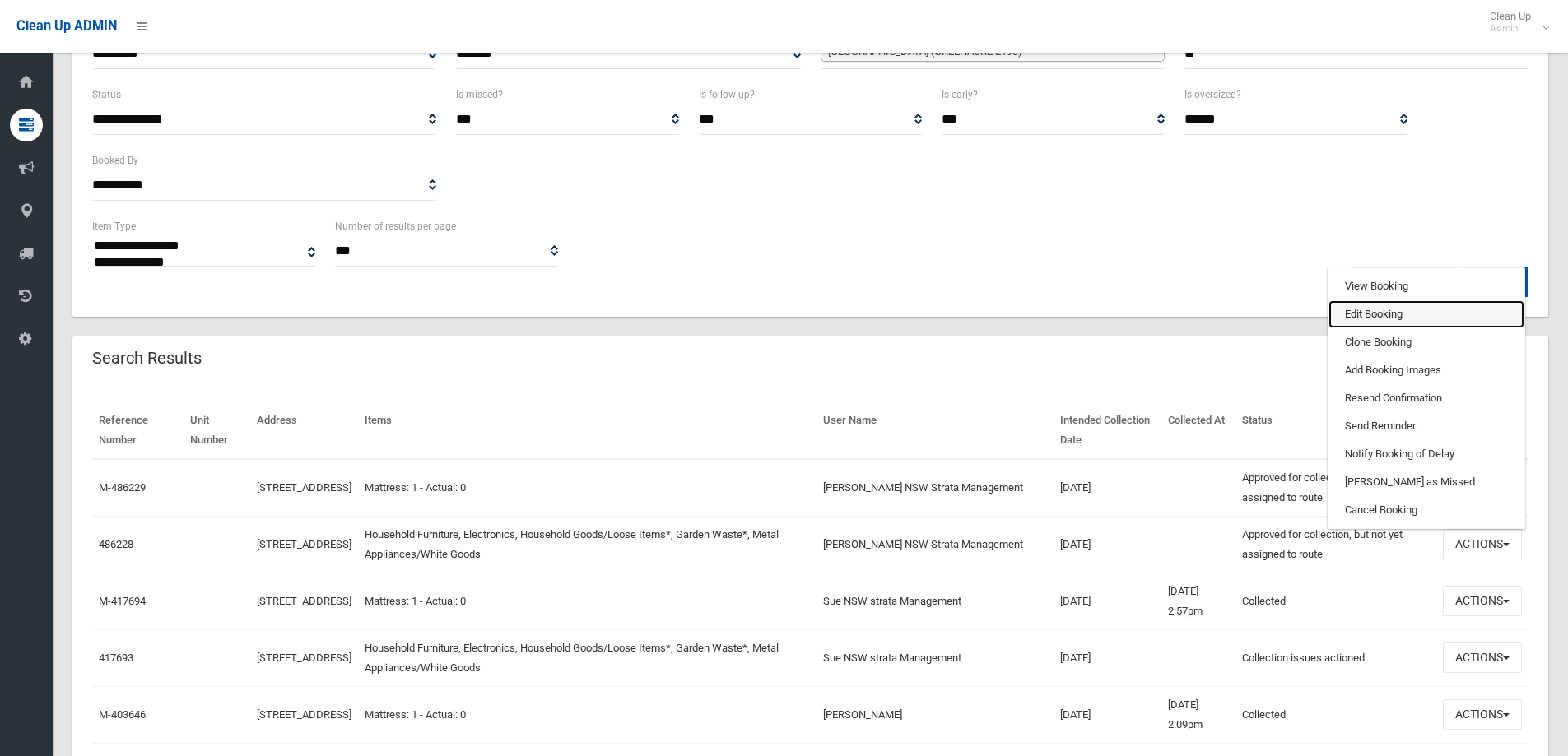
click at [1361, 314] on link "Edit Booking" at bounding box center [1427, 314] width 196 height 28
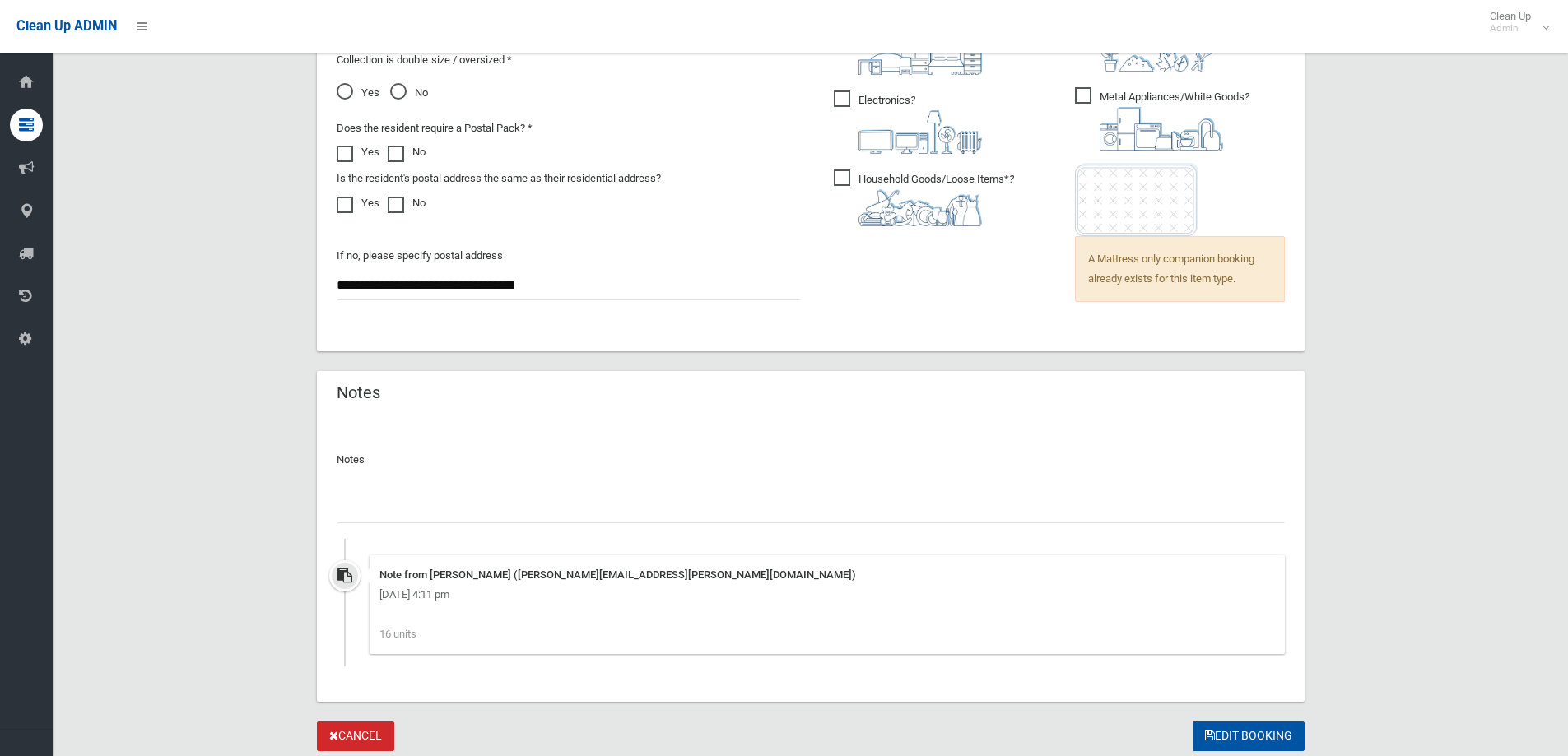
scroll to position [1281, 0]
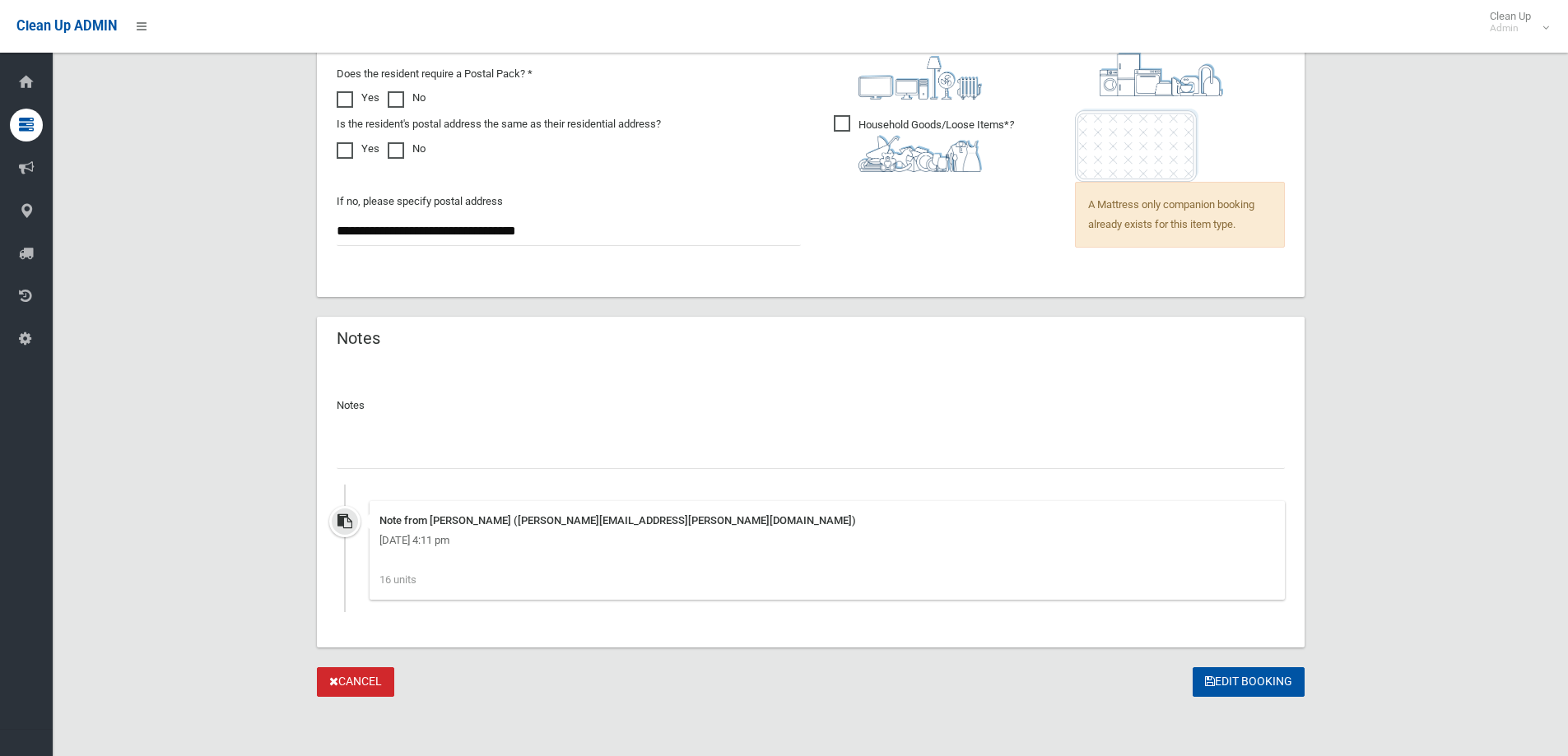
click at [358, 458] on input "text" at bounding box center [810, 454] width 948 height 30
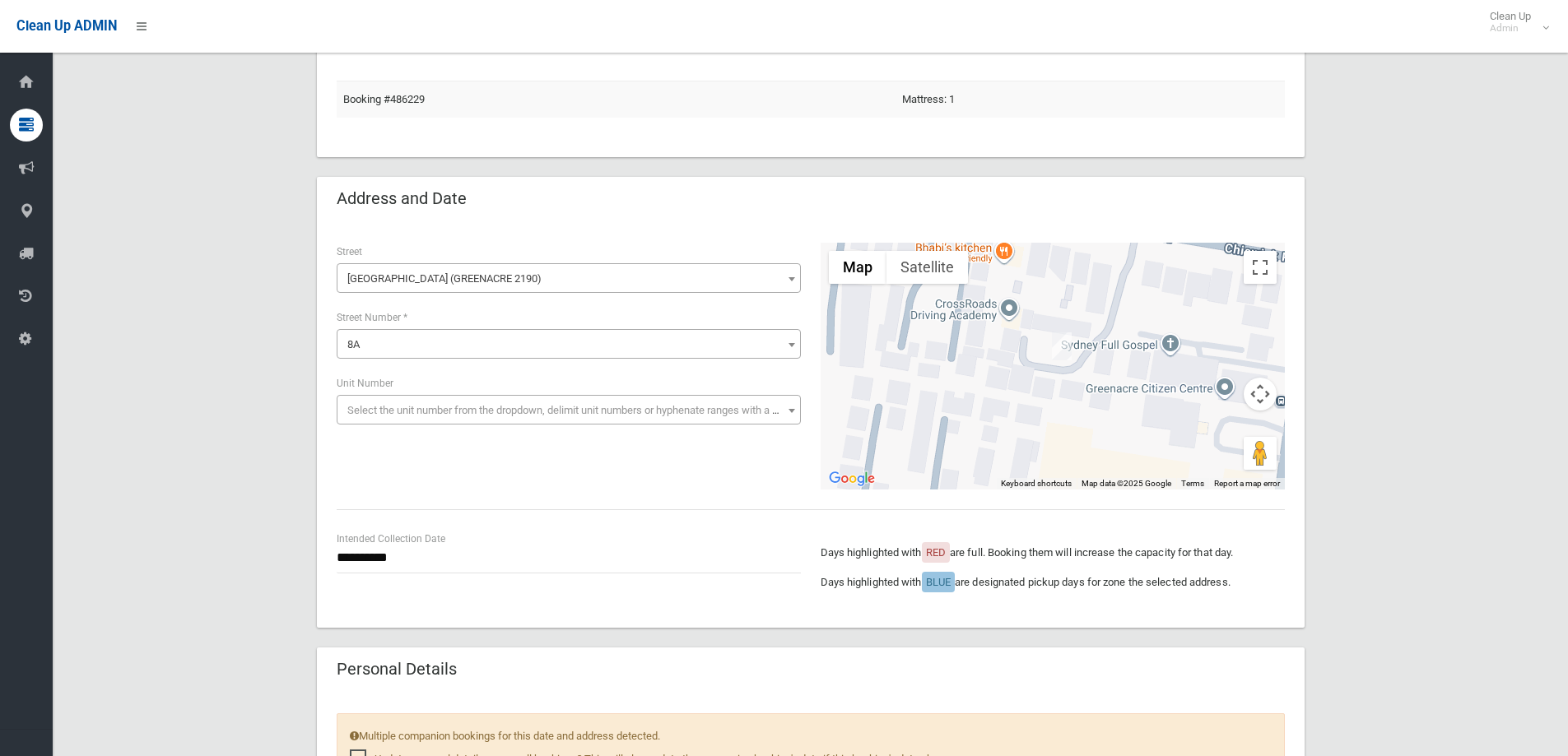
scroll to position [0, 0]
